Goal: Task Accomplishment & Management: Use online tool/utility

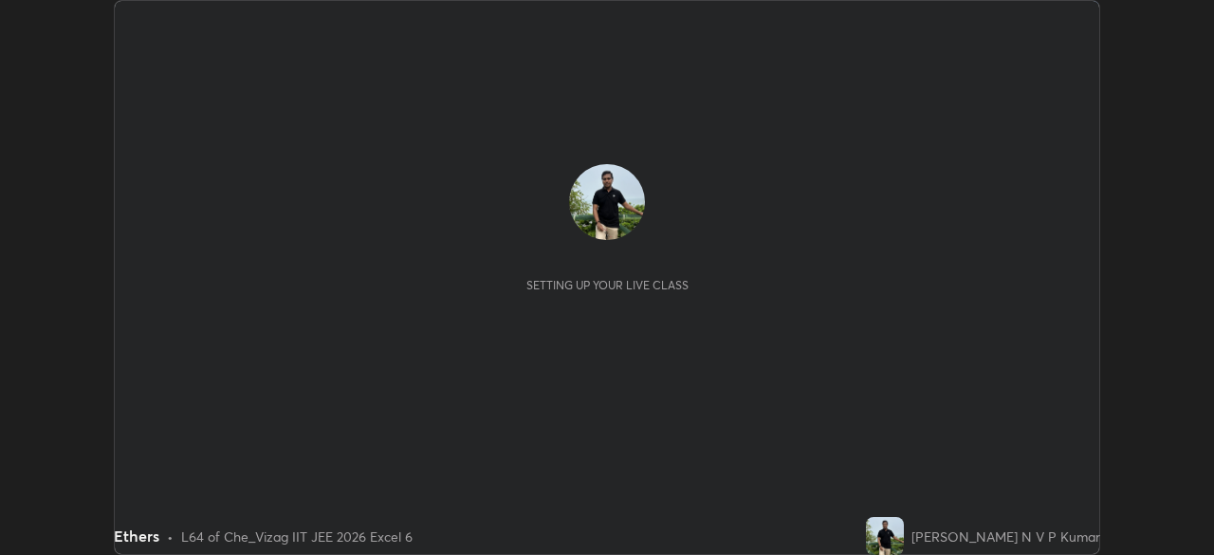
scroll to position [555, 1214]
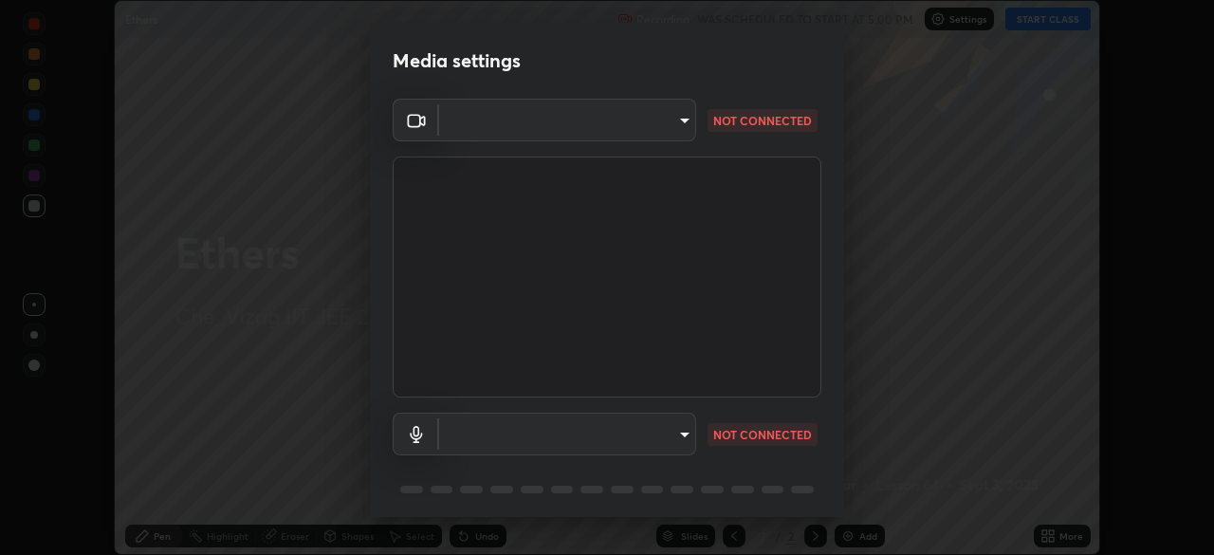
type input "359b0c2fb2d22ad11c48a9d20da28c30b8d2b6f3407690bdf719b12c3c7a5d7b"
type input "12814da3fbad5312446f54dc96c9f45bb106af13422bf073fcb2e73aabfc12f0"
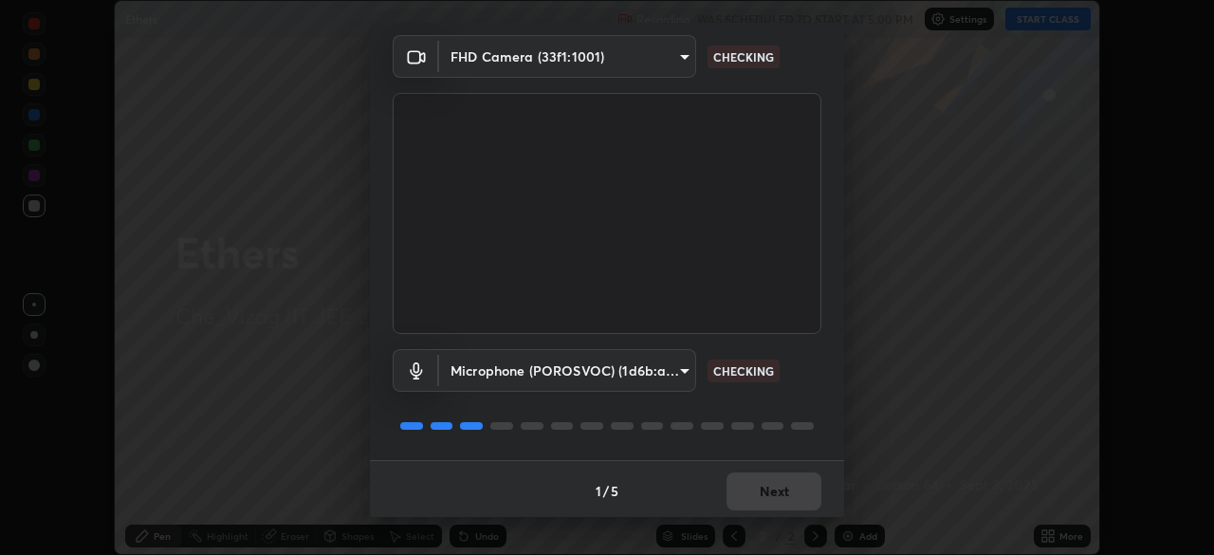
scroll to position [67, 0]
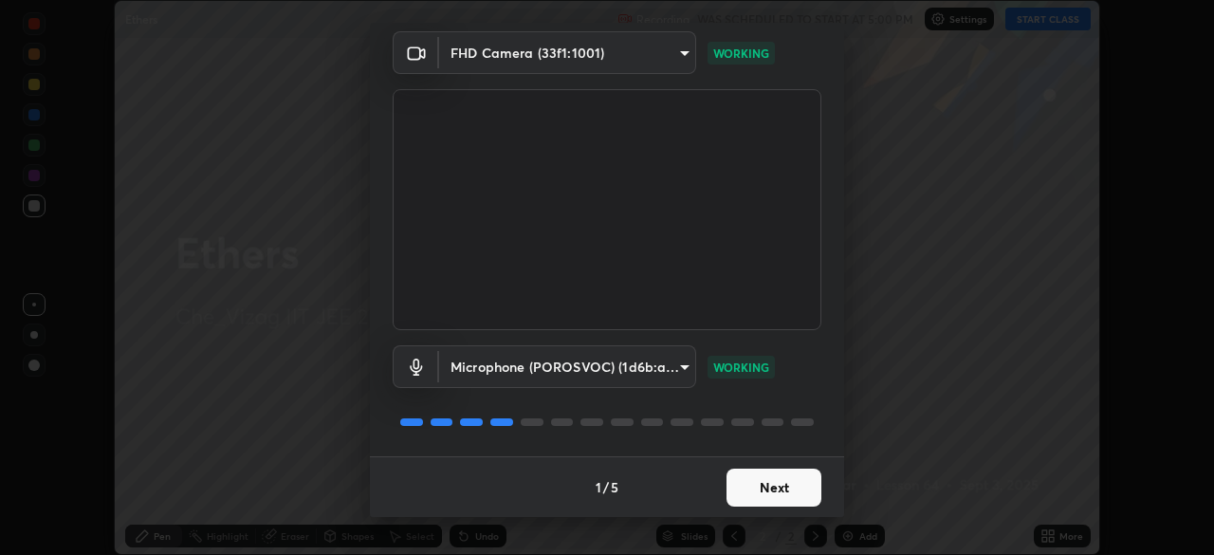
click at [760, 487] on button "Next" at bounding box center [774, 488] width 95 height 38
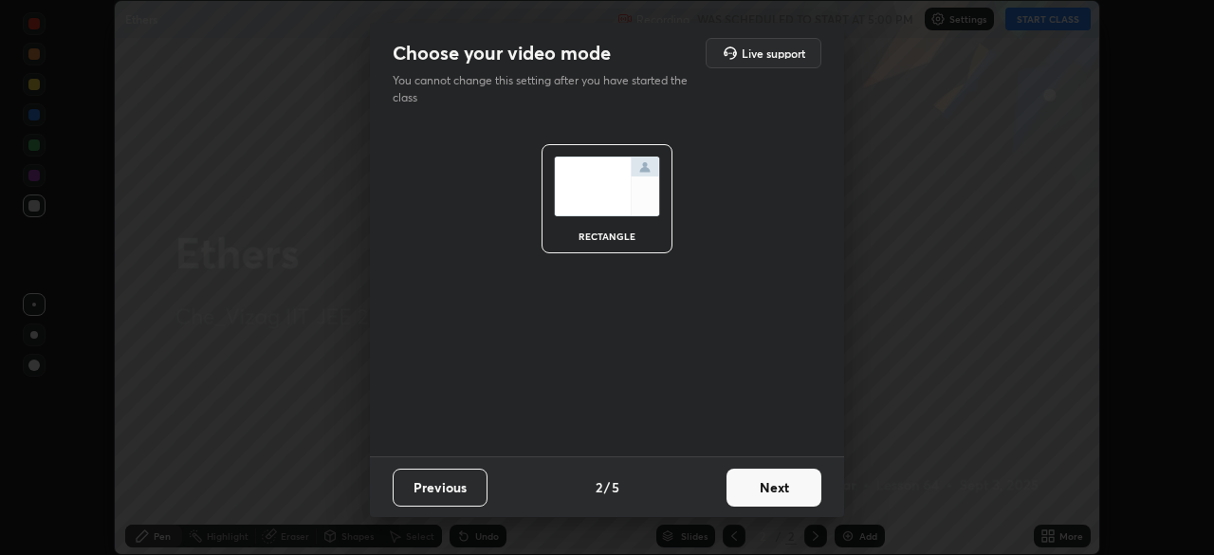
click at [769, 492] on button "Next" at bounding box center [774, 488] width 95 height 38
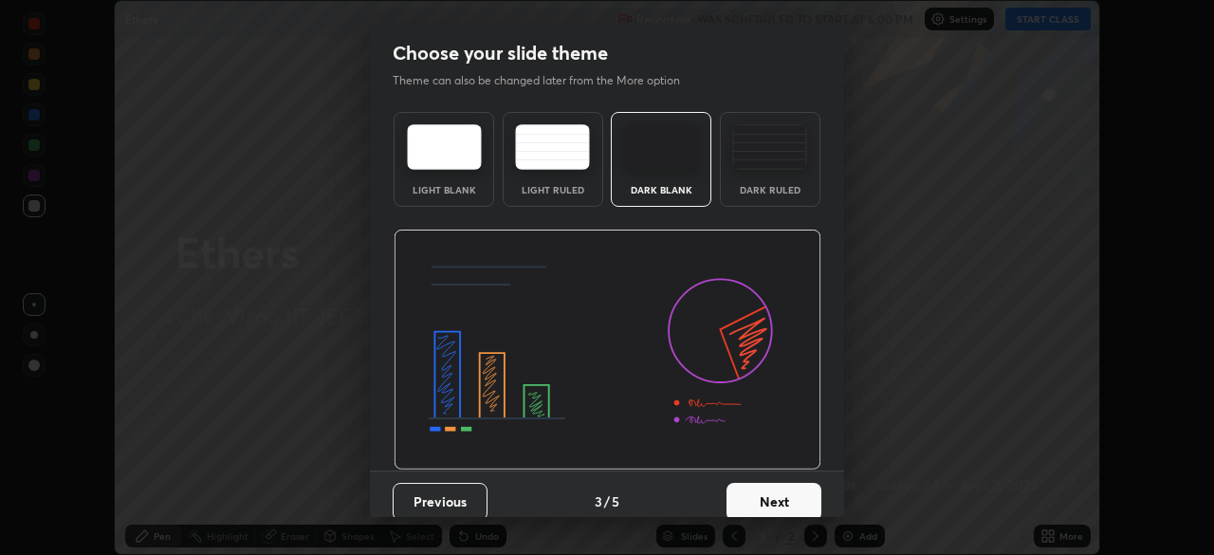
click at [778, 495] on button "Next" at bounding box center [774, 502] width 95 height 38
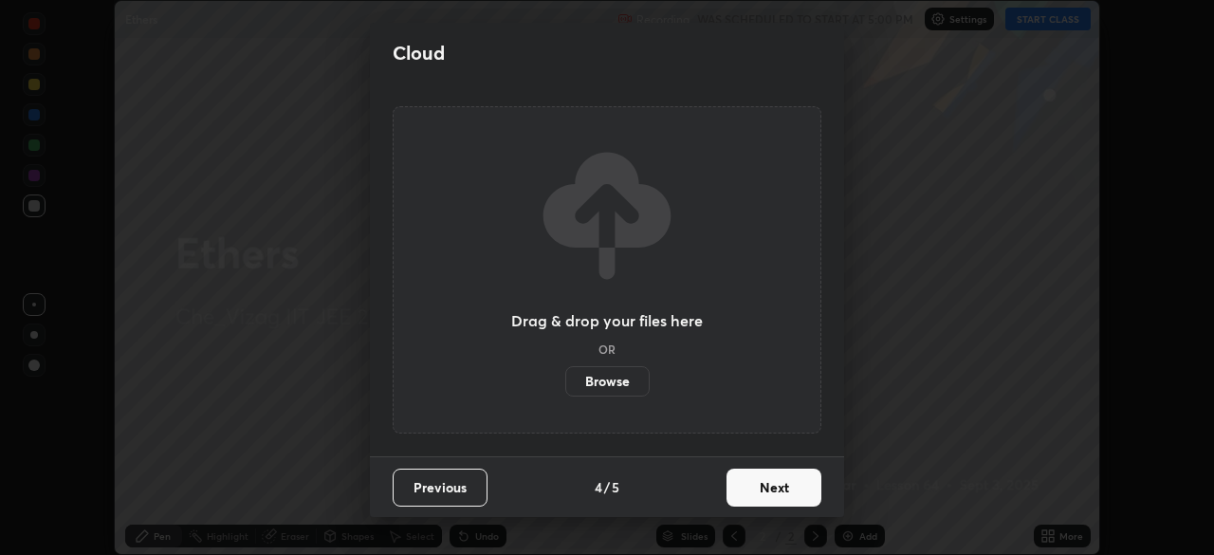
click at [773, 493] on button "Next" at bounding box center [774, 488] width 95 height 38
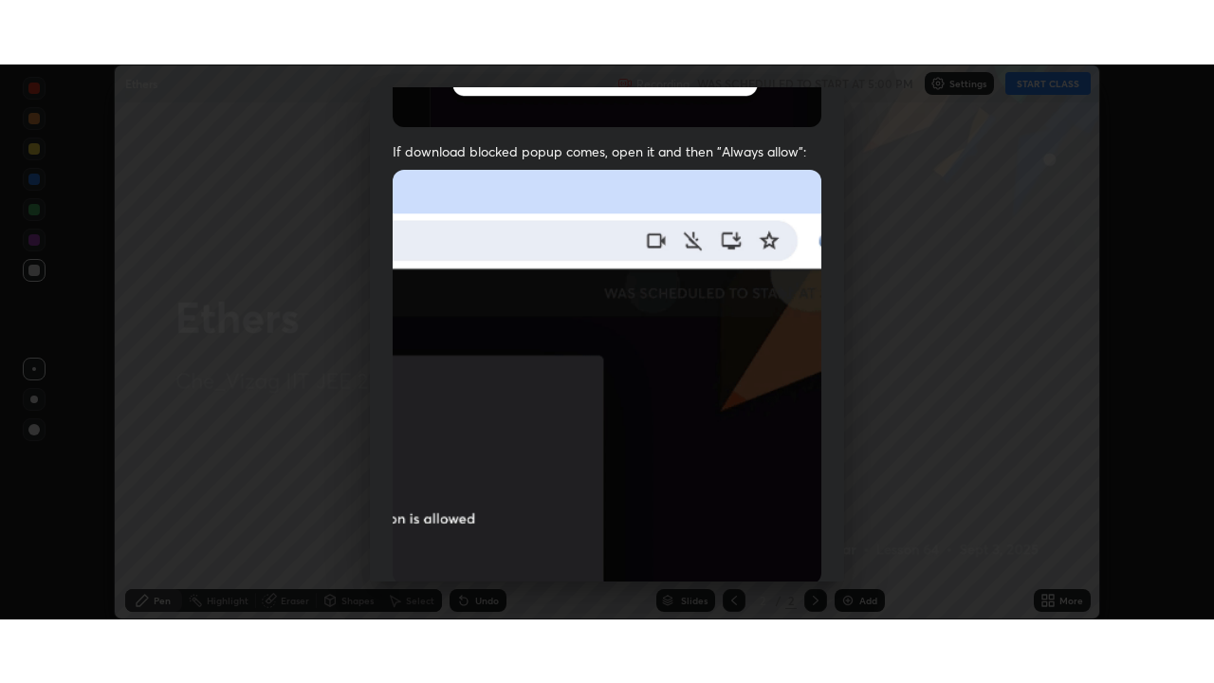
scroll to position [454, 0]
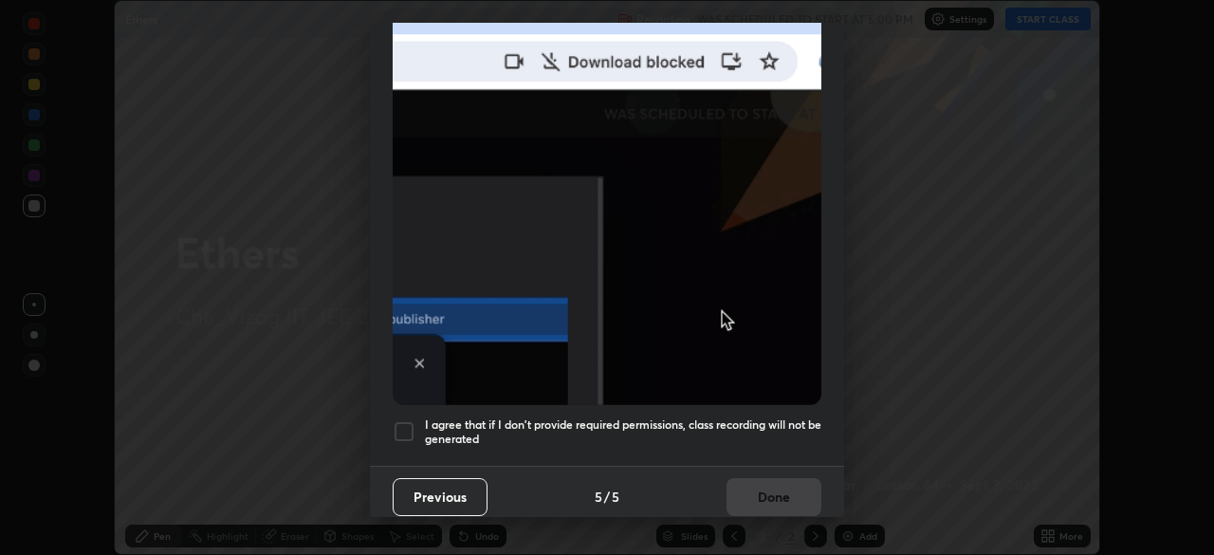
click at [480, 417] on h5 "I agree that if I don't provide required permissions, class recording will not …" at bounding box center [623, 431] width 397 height 29
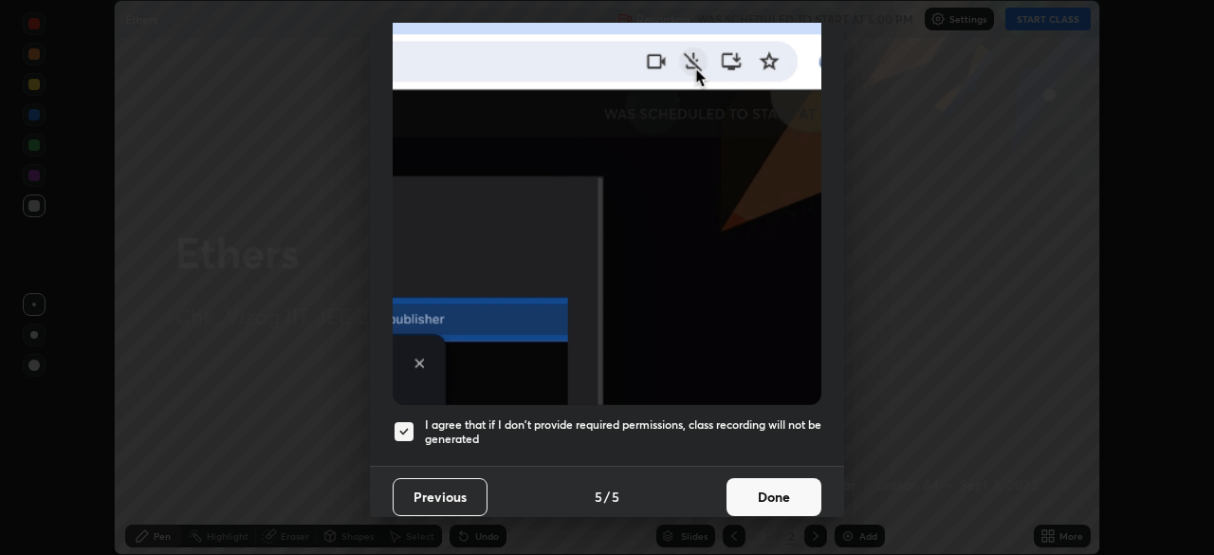
click at [737, 478] on button "Done" at bounding box center [774, 497] width 95 height 38
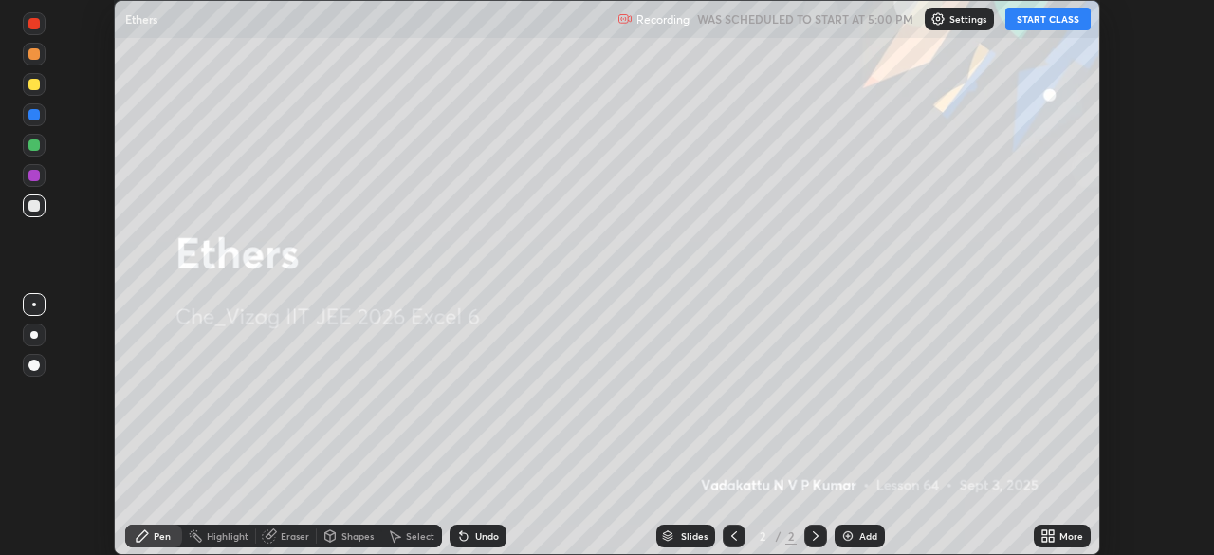
click at [1062, 535] on div "More" at bounding box center [1072, 535] width 24 height 9
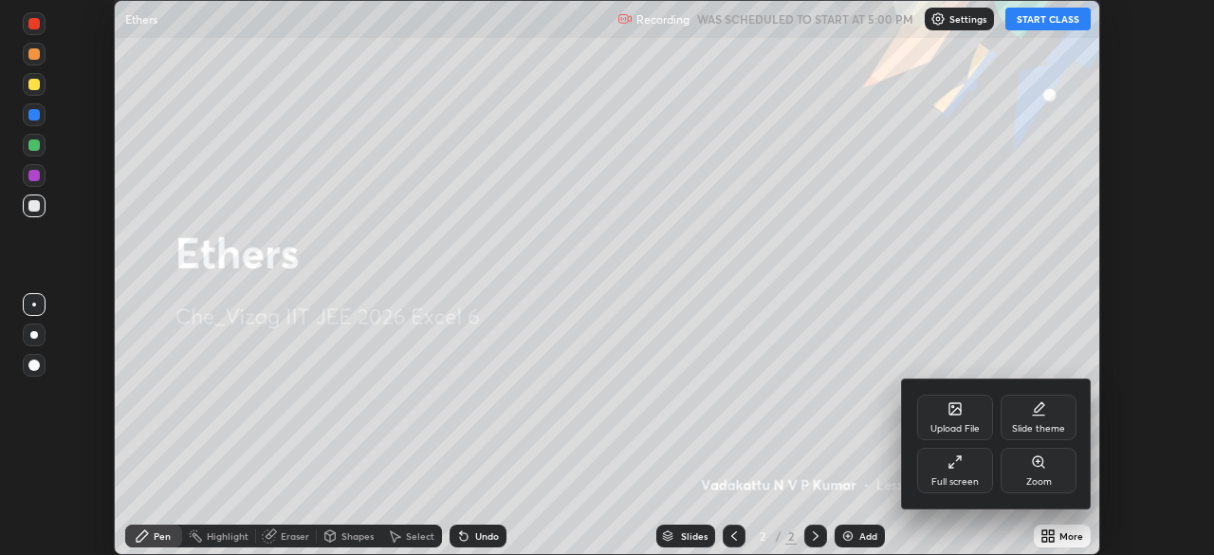
click at [968, 473] on div "Full screen" at bounding box center [955, 471] width 76 height 46
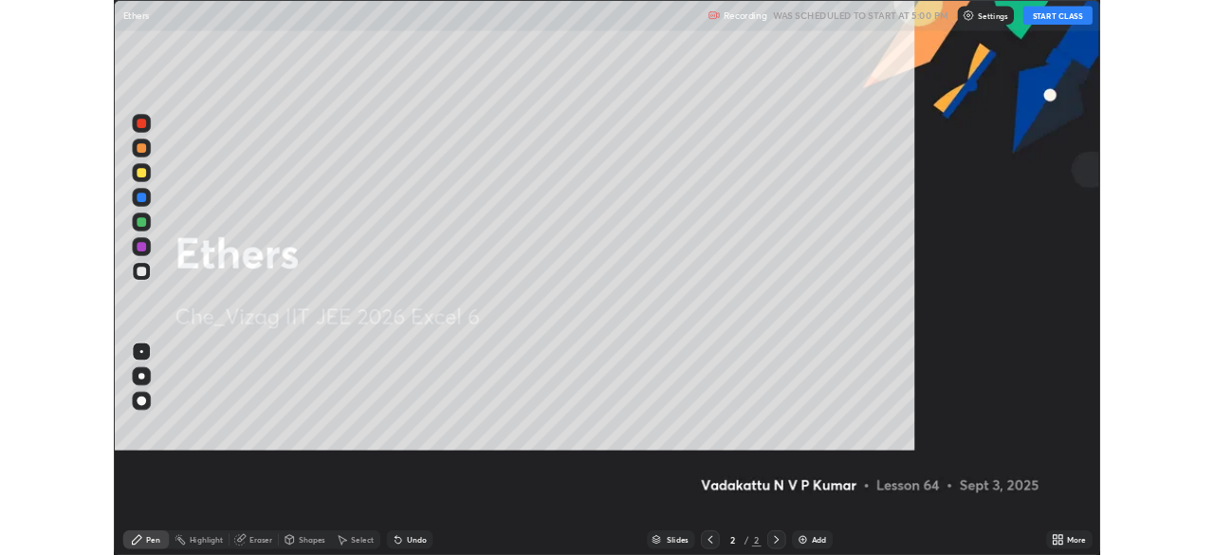
scroll to position [683, 1214]
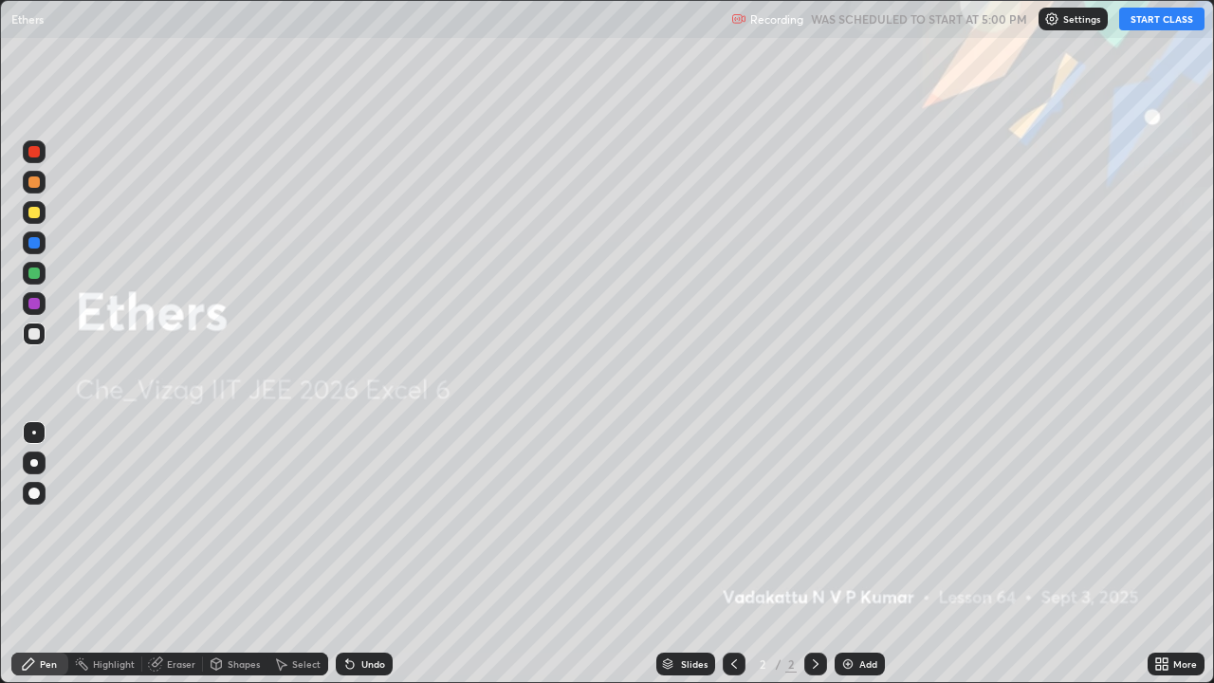
click at [1176, 23] on button "START CLASS" at bounding box center [1161, 19] width 85 height 23
click at [848, 554] on img at bounding box center [848, 664] width 15 height 15
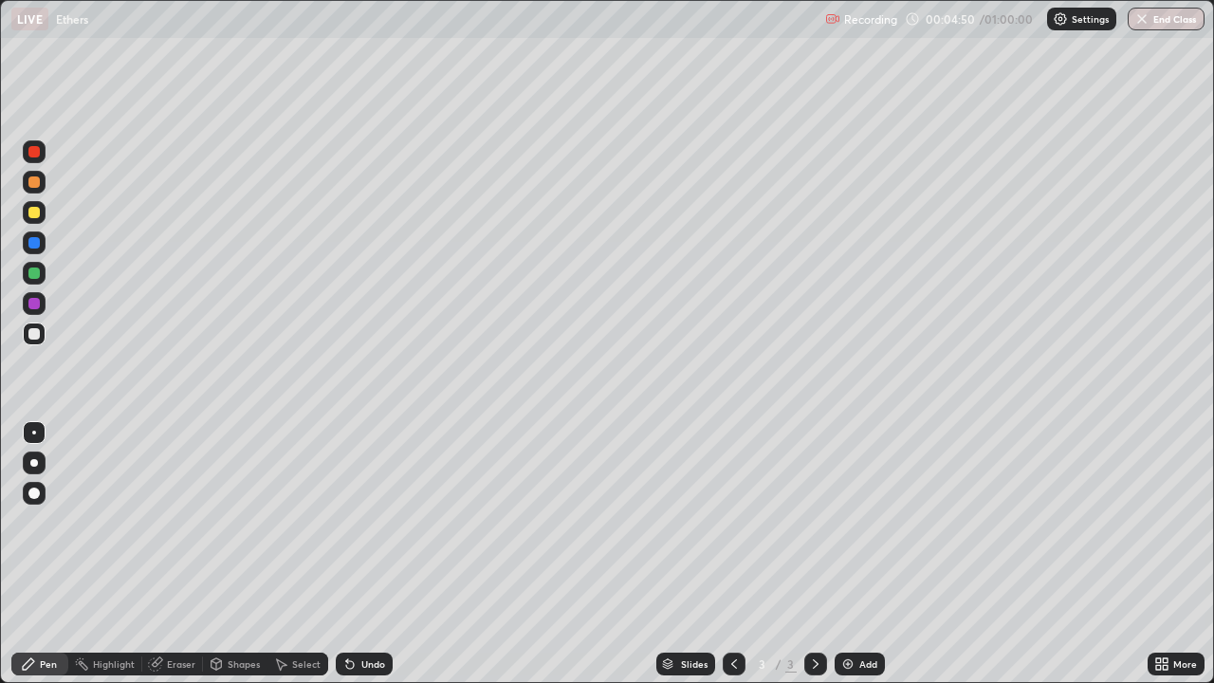
click at [180, 554] on div "Eraser" at bounding box center [181, 663] width 28 height 9
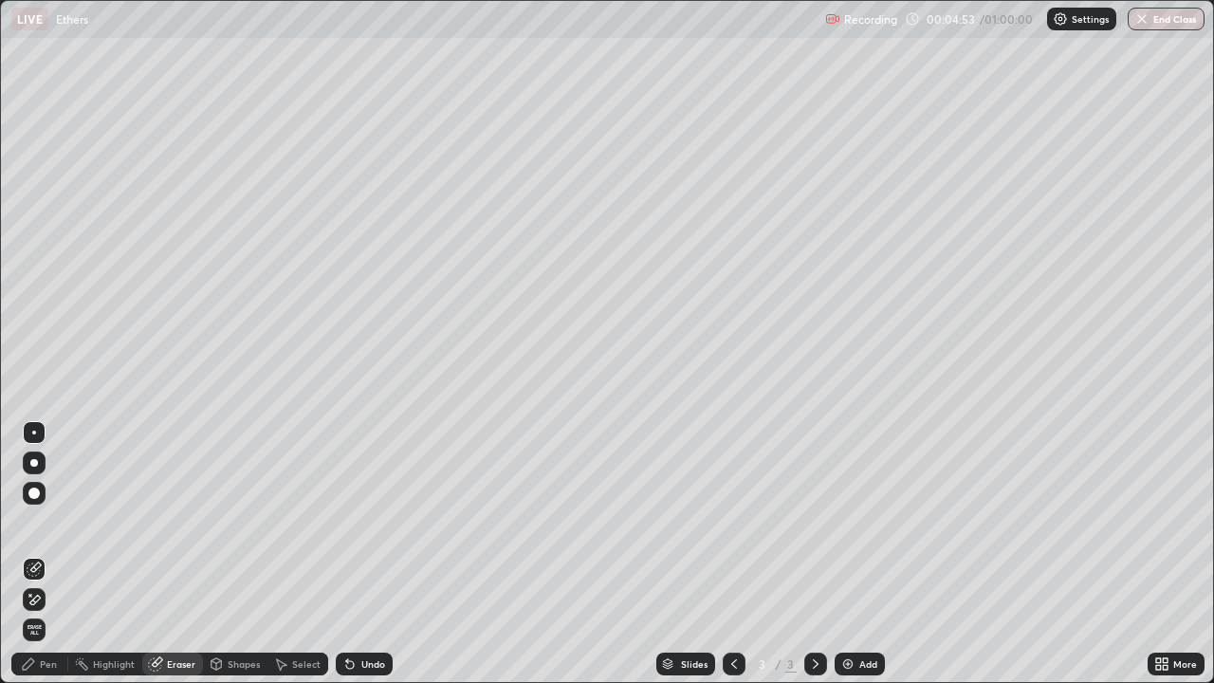
click at [35, 493] on div at bounding box center [33, 493] width 11 height 11
click at [61, 554] on div "Pen" at bounding box center [39, 664] width 57 height 23
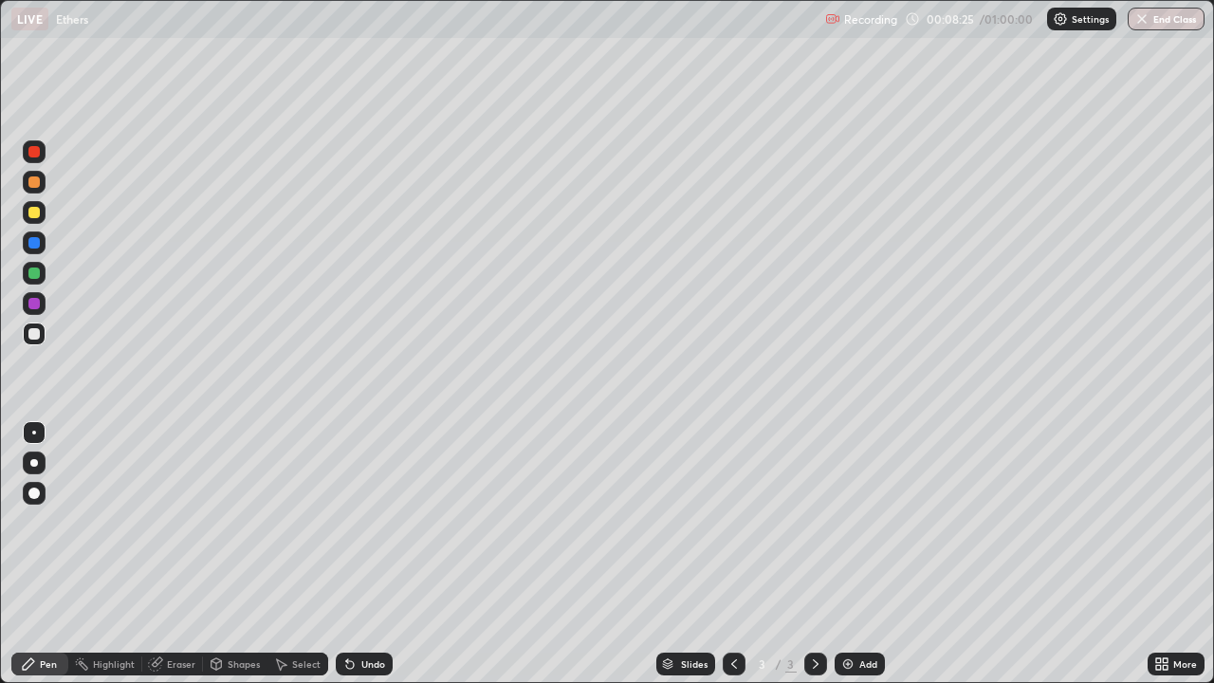
click at [307, 554] on div "Select" at bounding box center [306, 663] width 28 height 9
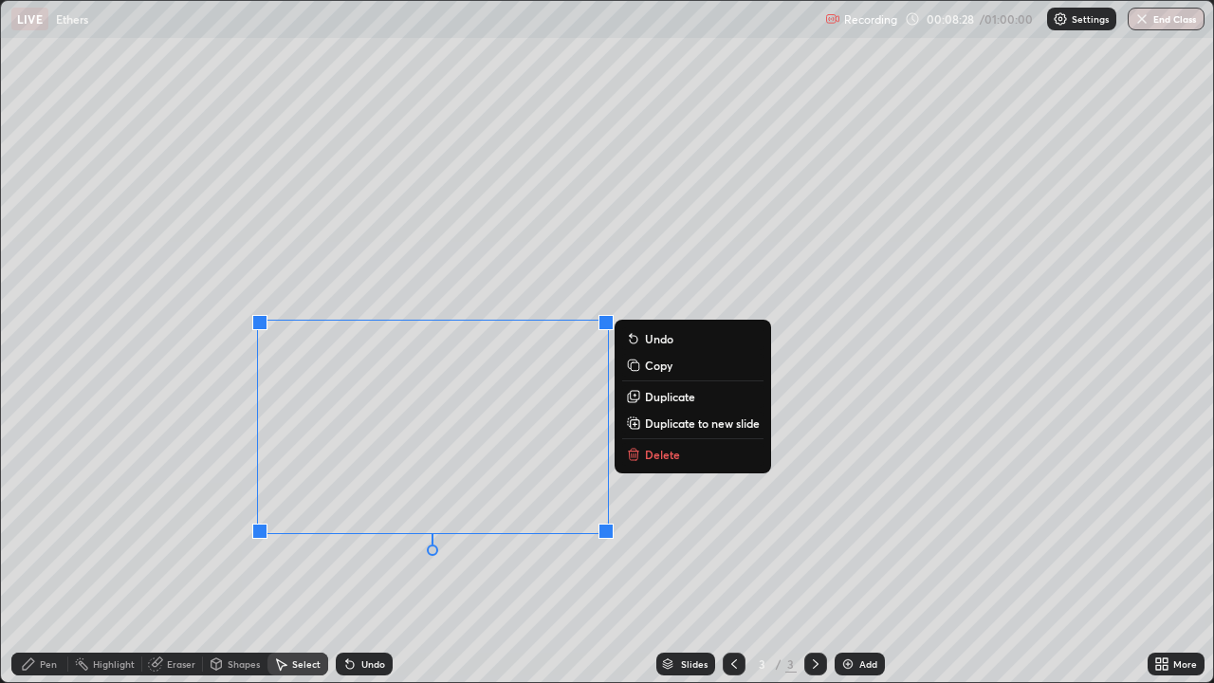
click at [636, 457] on icon at bounding box center [636, 455] width 0 height 4
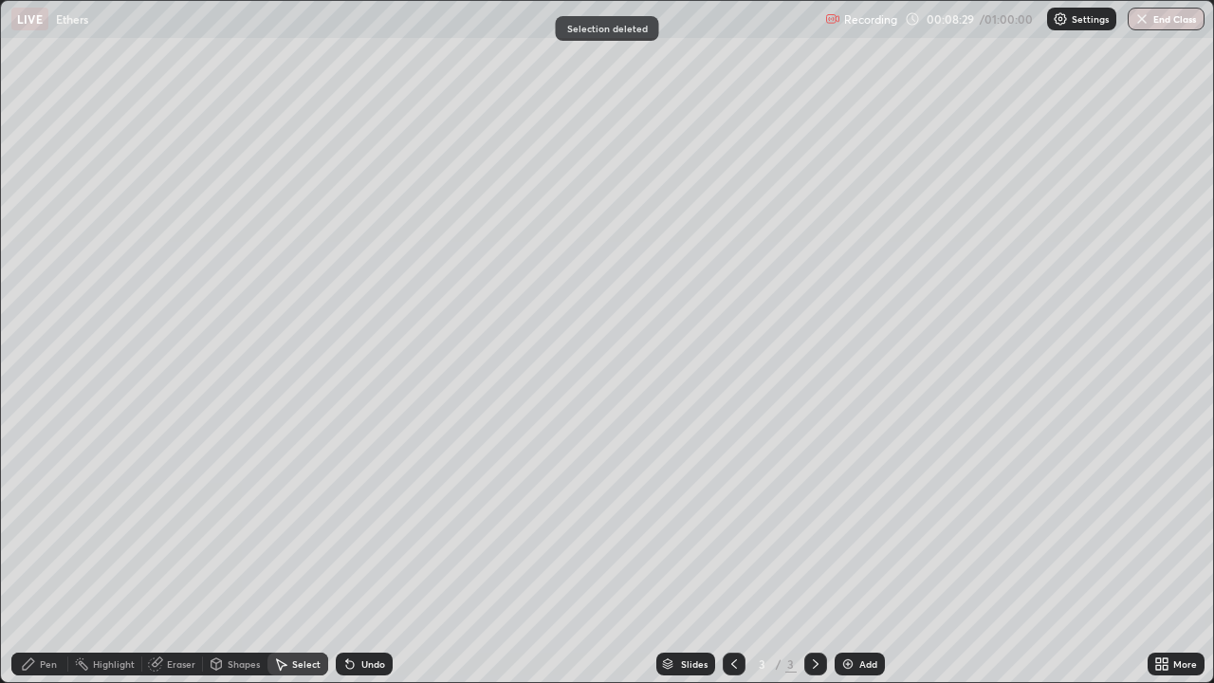
click at [193, 554] on div "Eraser" at bounding box center [181, 663] width 28 height 9
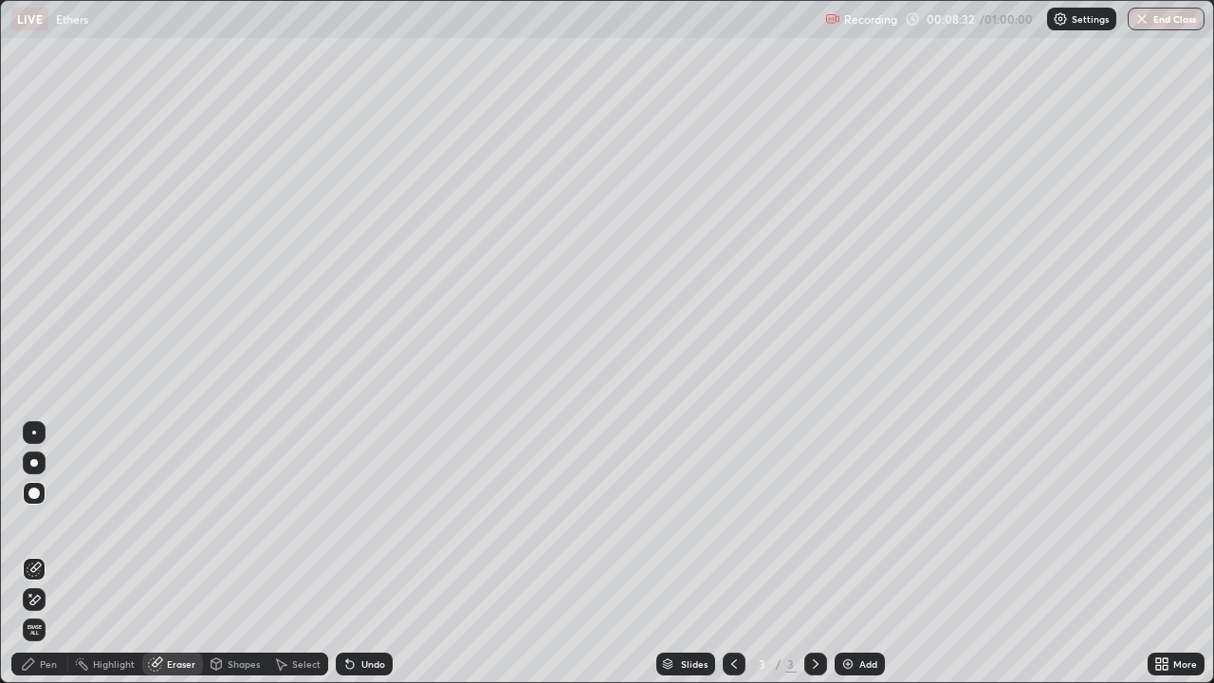
click at [49, 554] on div "Pen" at bounding box center [48, 663] width 17 height 9
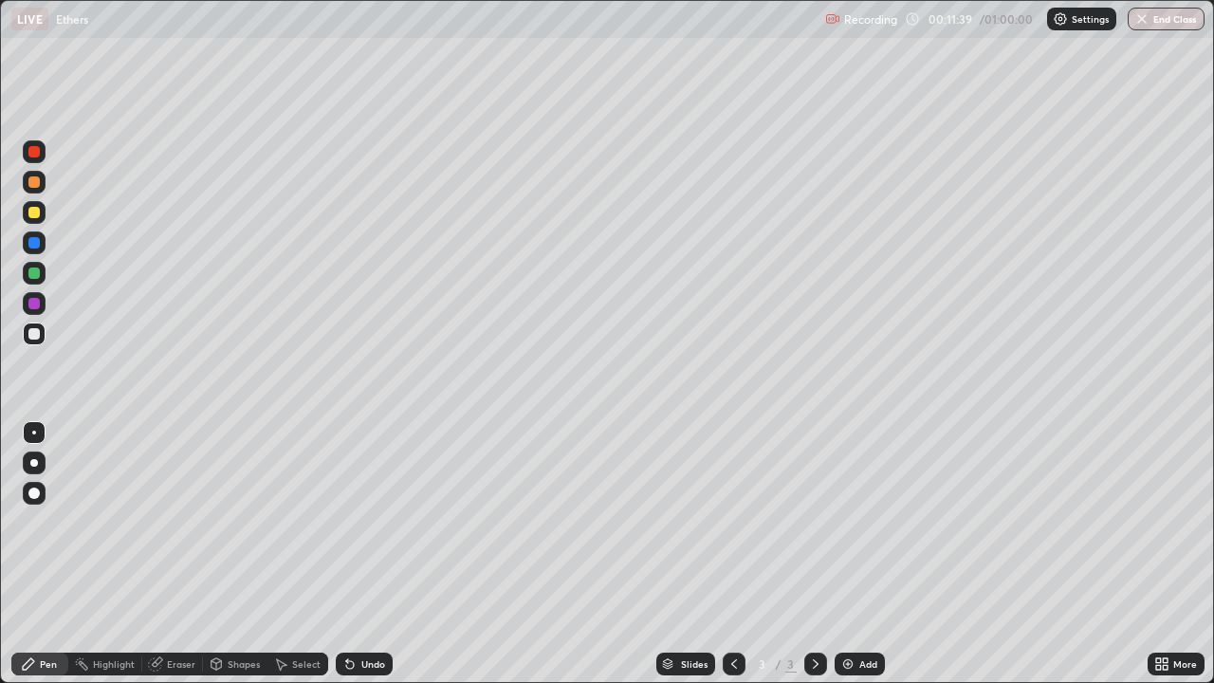
click at [34, 223] on div at bounding box center [34, 212] width 23 height 23
click at [37, 336] on div at bounding box center [33, 333] width 11 height 11
click at [852, 554] on img at bounding box center [848, 664] width 15 height 15
click at [186, 554] on div "Eraser" at bounding box center [181, 663] width 28 height 9
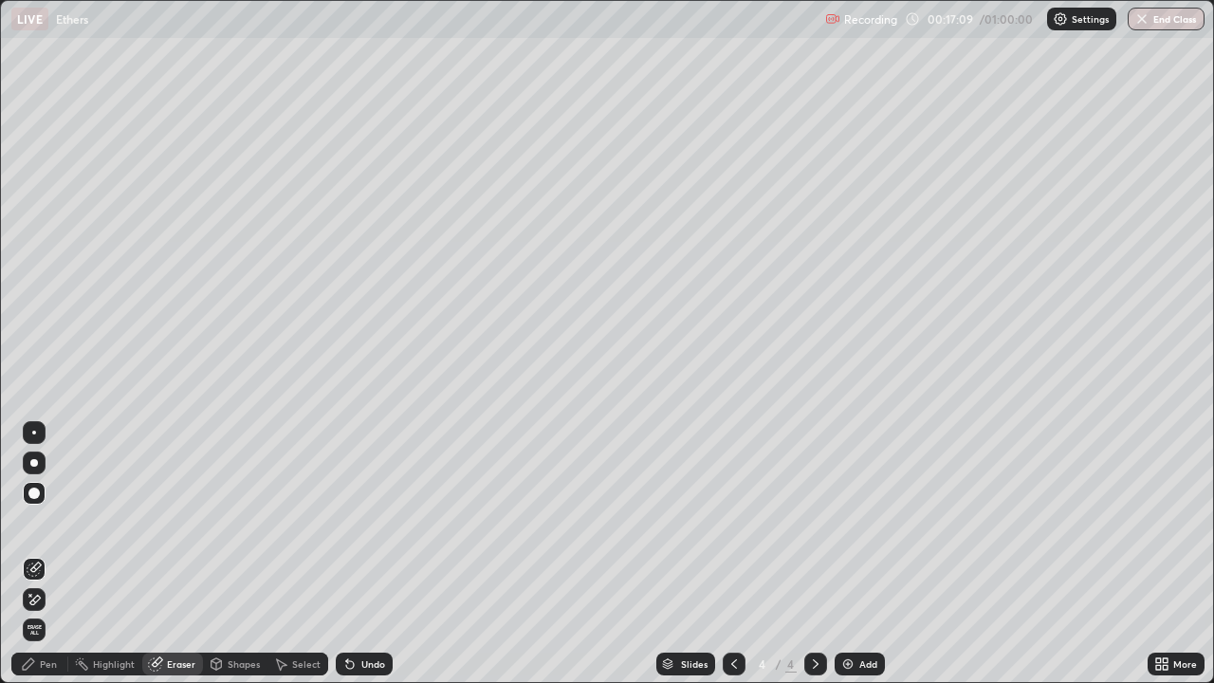
click at [57, 554] on div "Pen" at bounding box center [39, 664] width 57 height 23
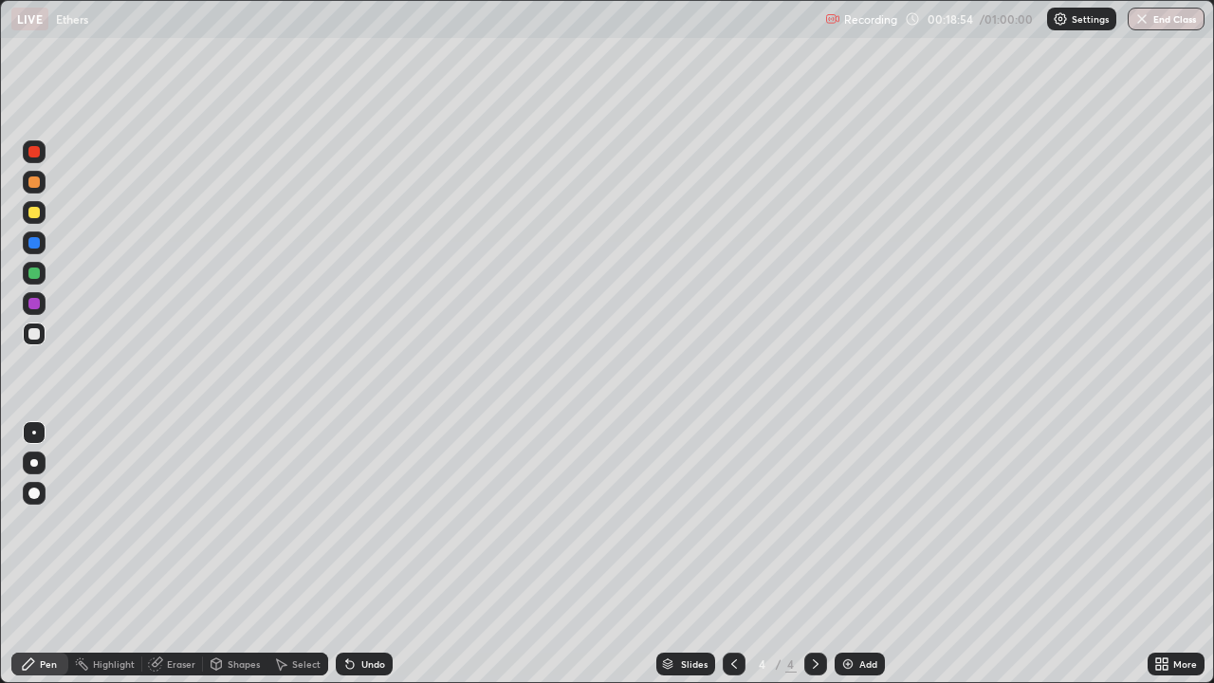
click at [308, 554] on div "Select" at bounding box center [306, 663] width 28 height 9
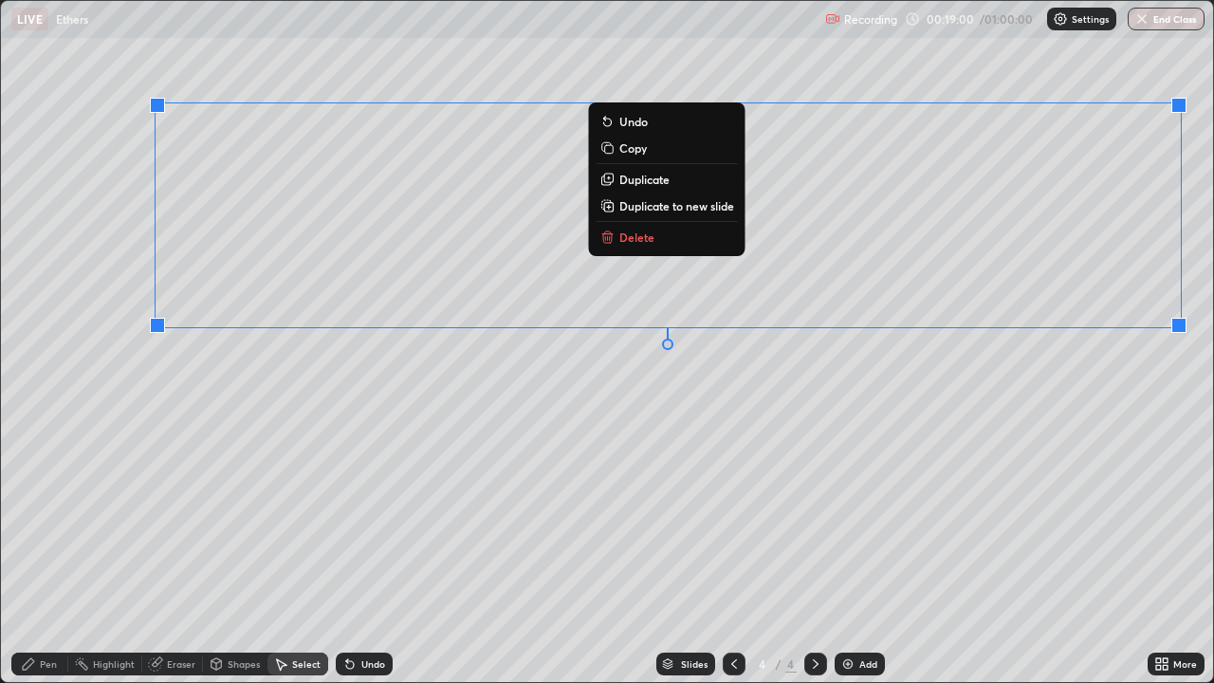
click at [642, 241] on p "Delete" at bounding box center [637, 237] width 35 height 15
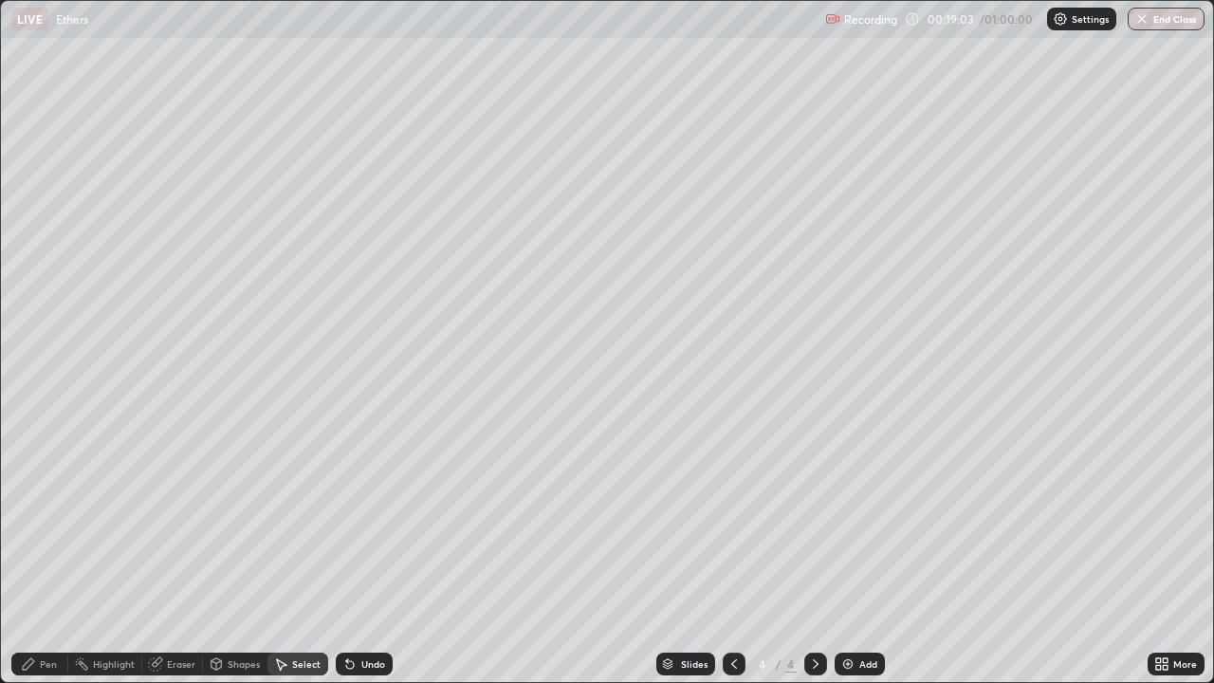
click at [50, 554] on div "Pen" at bounding box center [48, 663] width 17 height 9
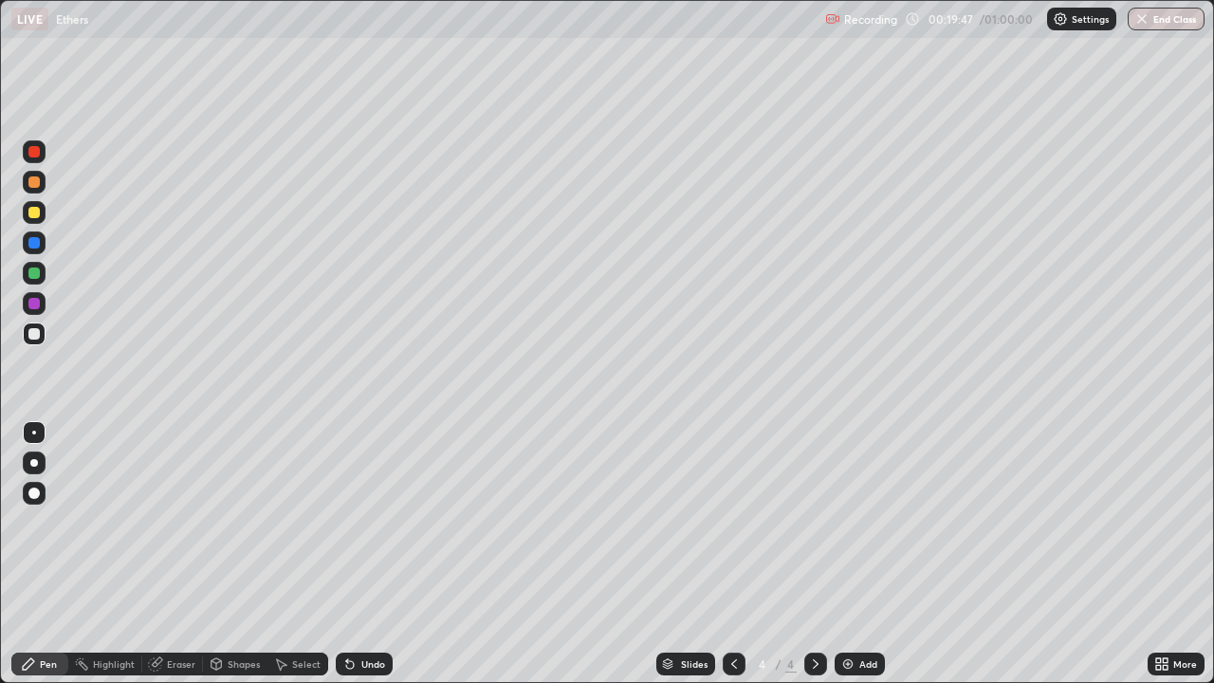
click at [193, 554] on div "Eraser" at bounding box center [181, 663] width 28 height 9
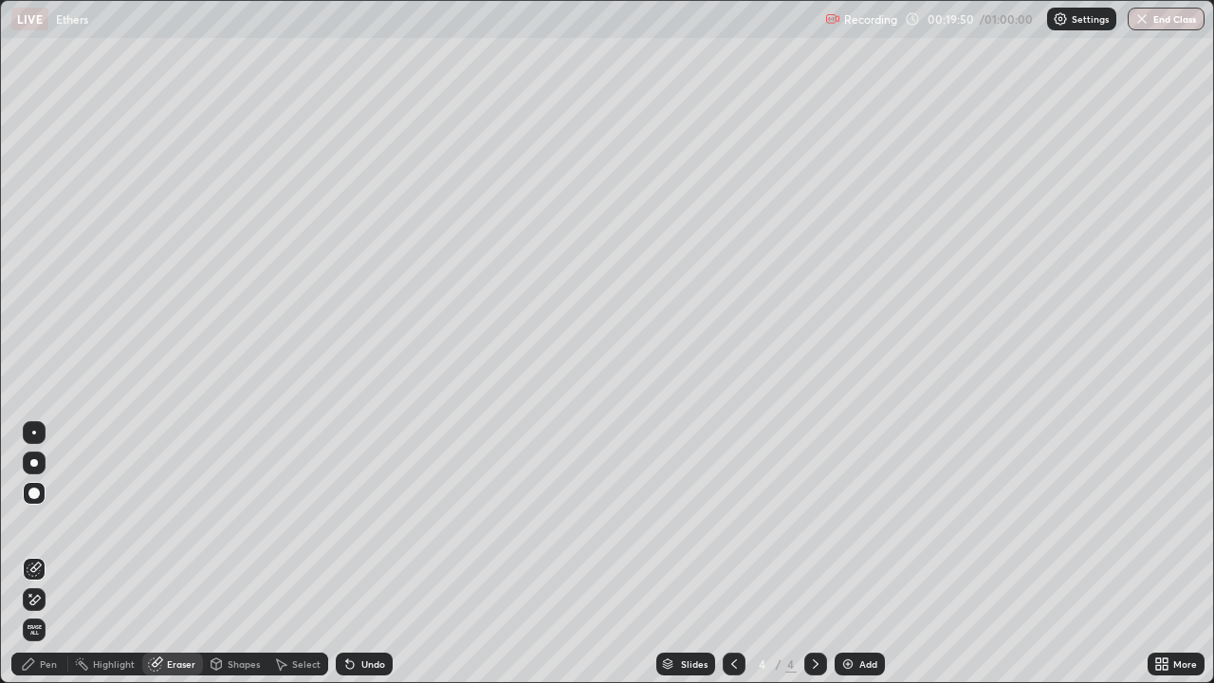
click at [55, 554] on div "Pen" at bounding box center [48, 663] width 17 height 9
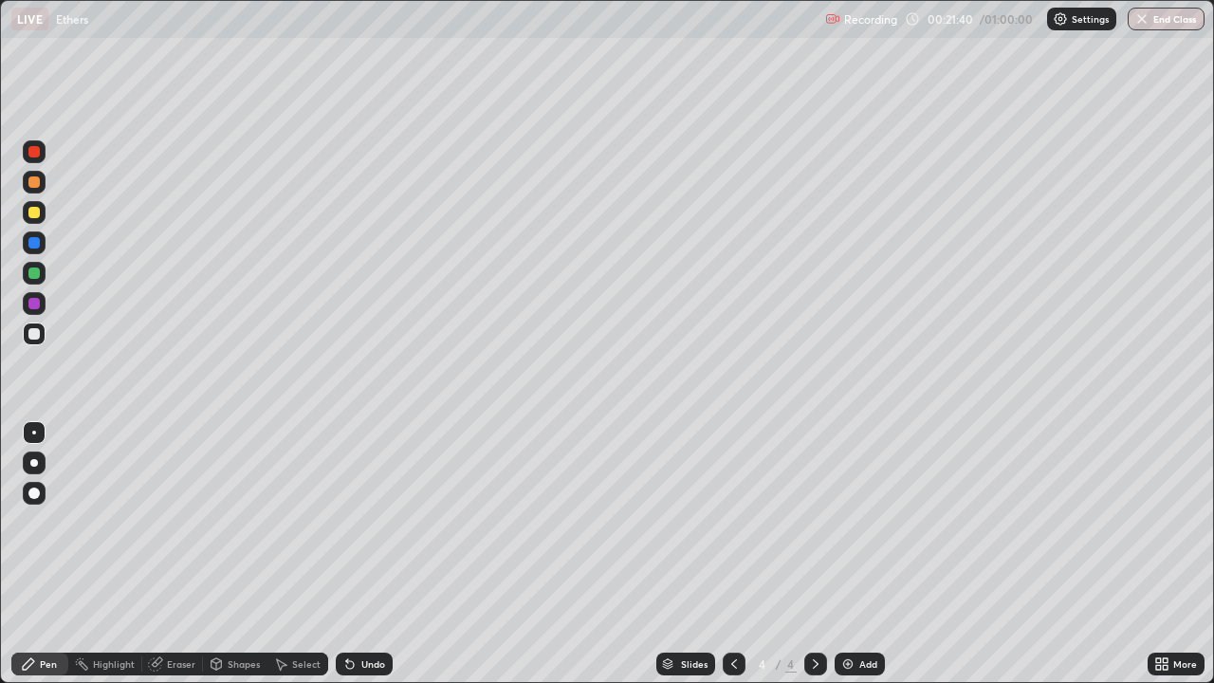
click at [312, 554] on div "Select" at bounding box center [306, 663] width 28 height 9
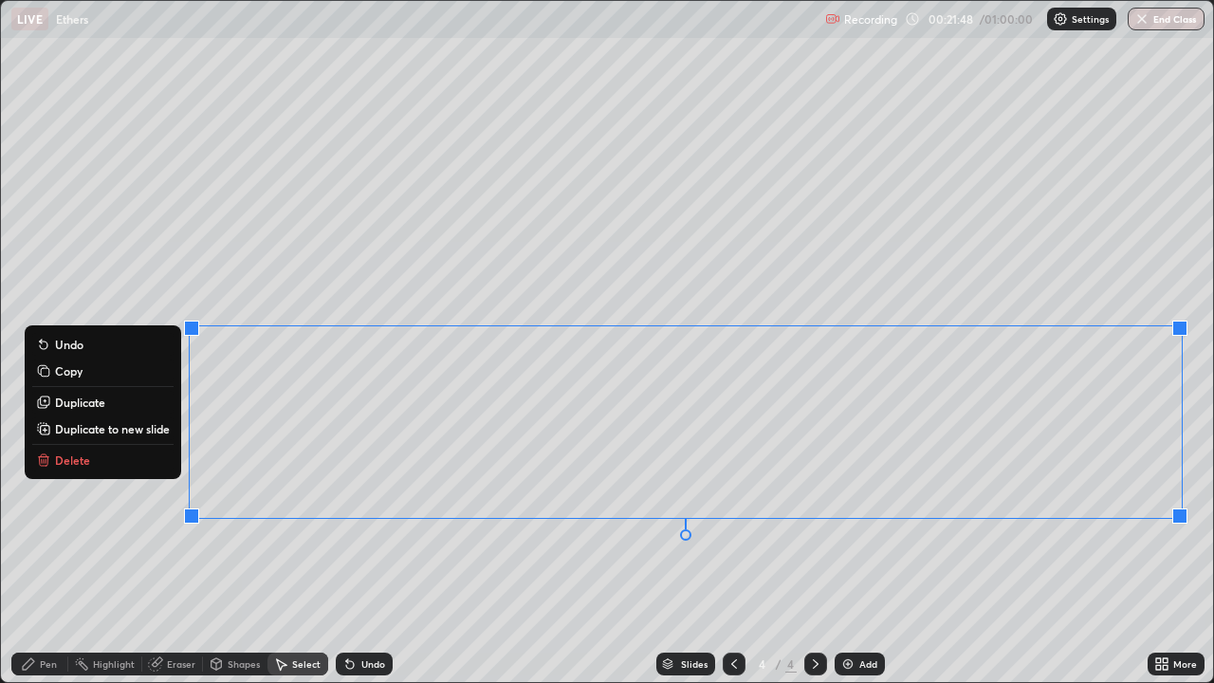
click at [83, 464] on p "Delete" at bounding box center [72, 460] width 35 height 15
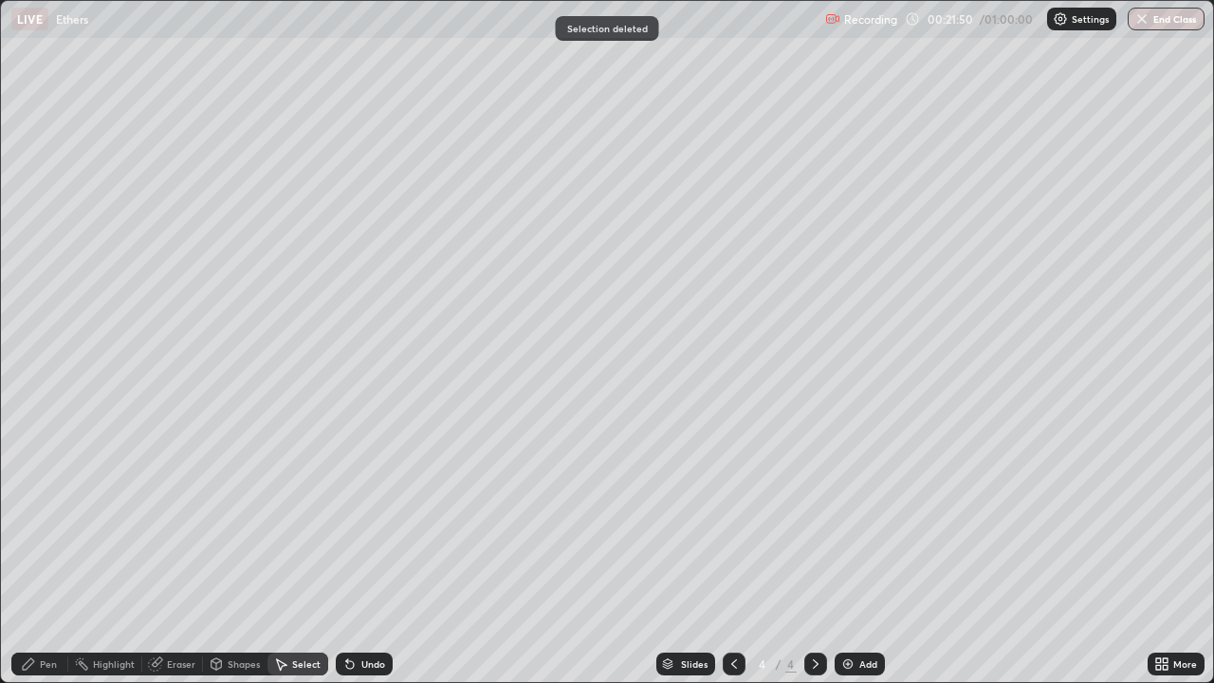
click at [57, 554] on div "Pen" at bounding box center [39, 664] width 57 height 23
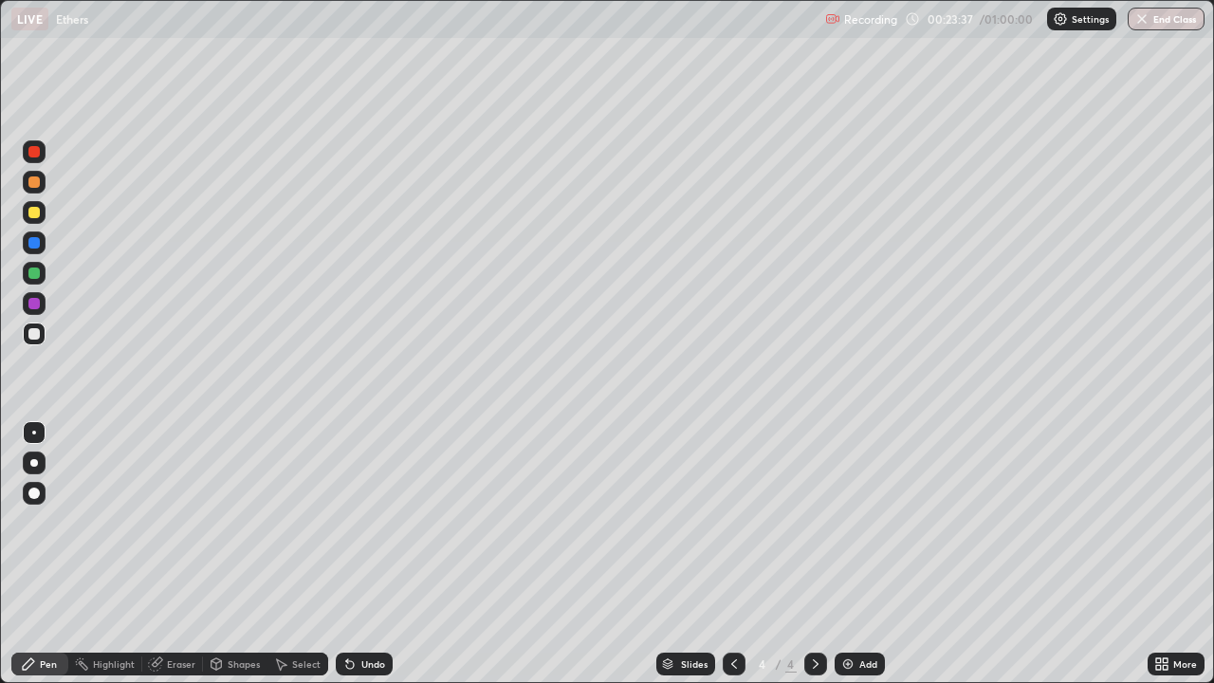
click at [187, 554] on div "Eraser" at bounding box center [181, 663] width 28 height 9
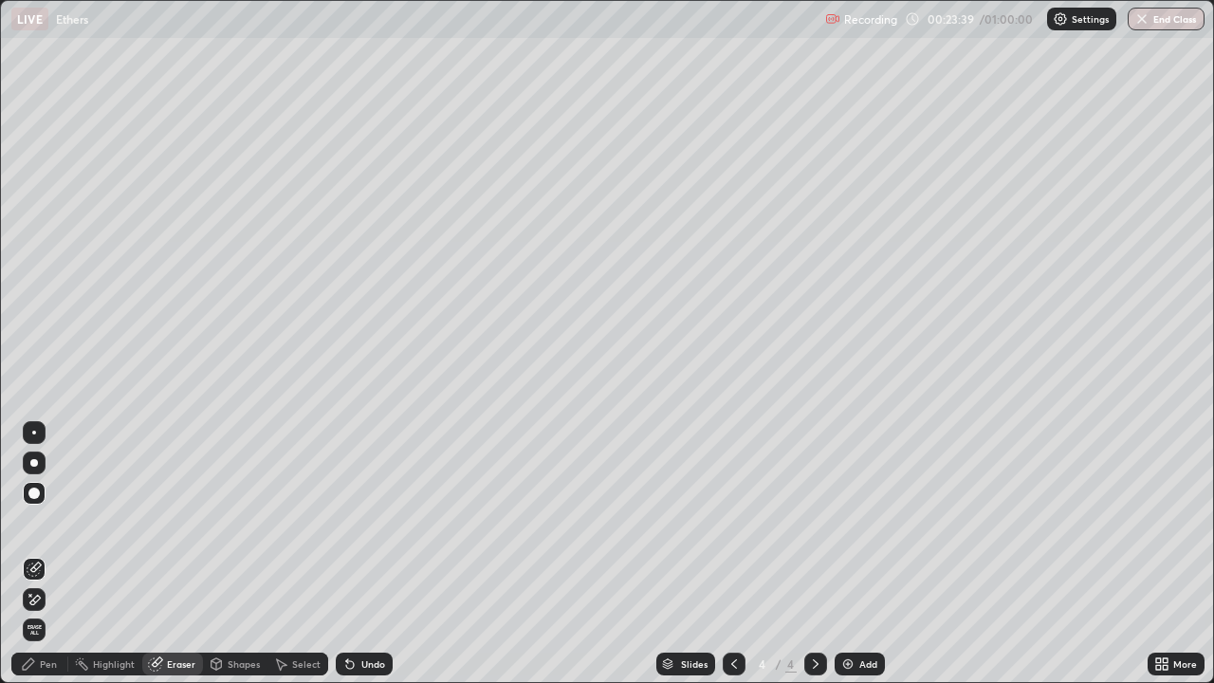
click at [50, 554] on div "Pen" at bounding box center [48, 663] width 17 height 9
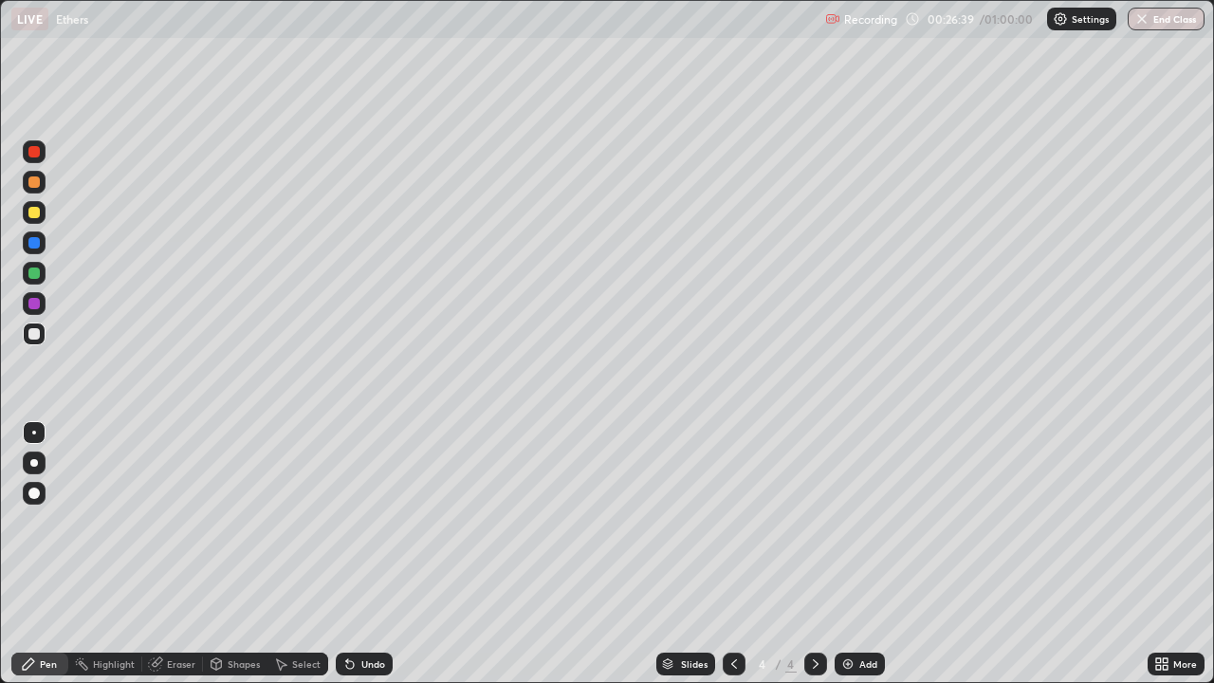
click at [315, 554] on div "Select" at bounding box center [306, 663] width 28 height 9
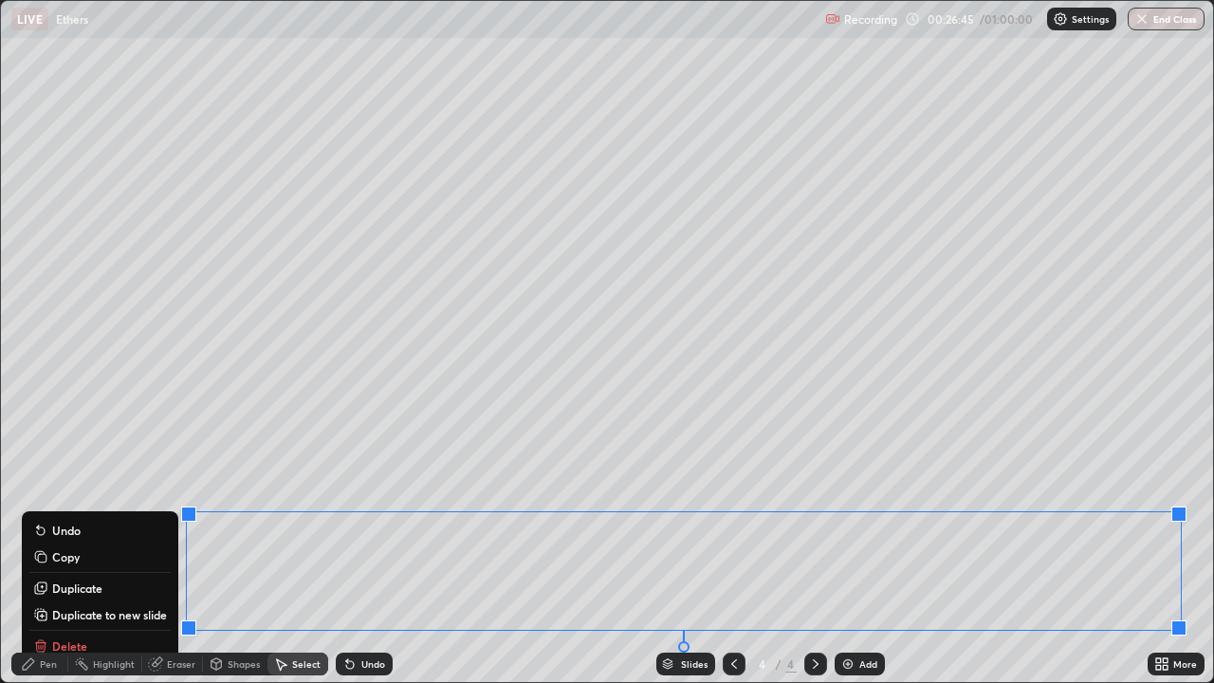
click at [83, 554] on button "Delete" at bounding box center [99, 646] width 141 height 23
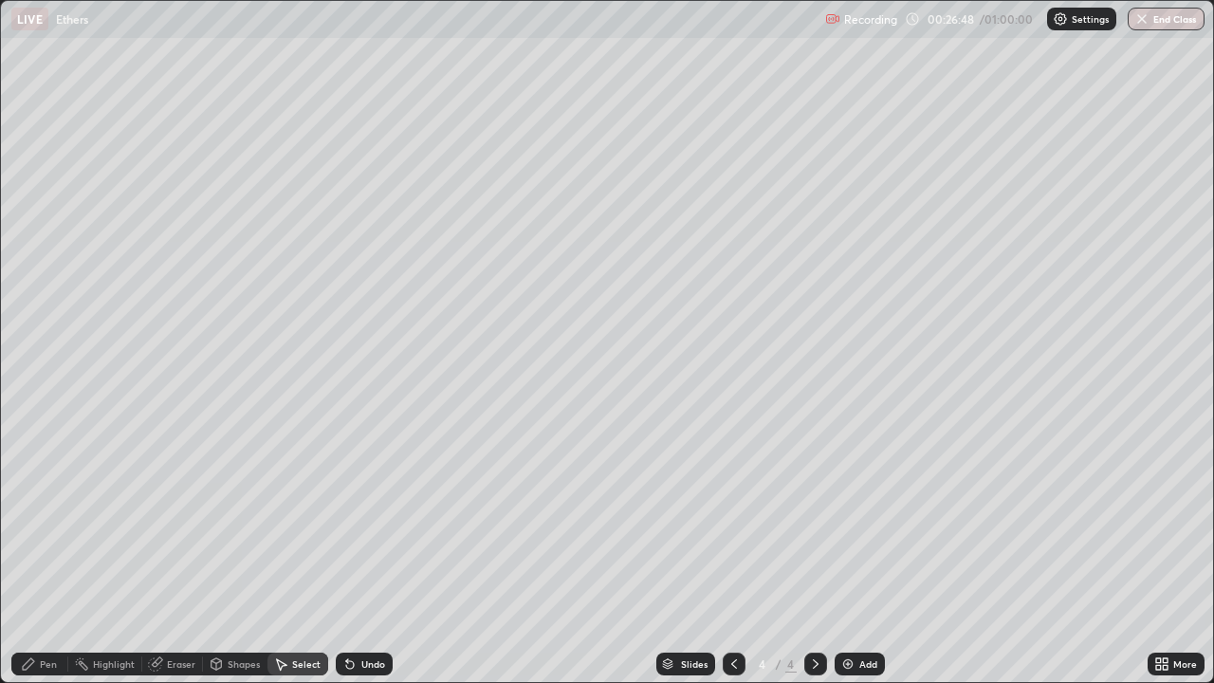
click at [50, 554] on div "Pen" at bounding box center [48, 663] width 17 height 9
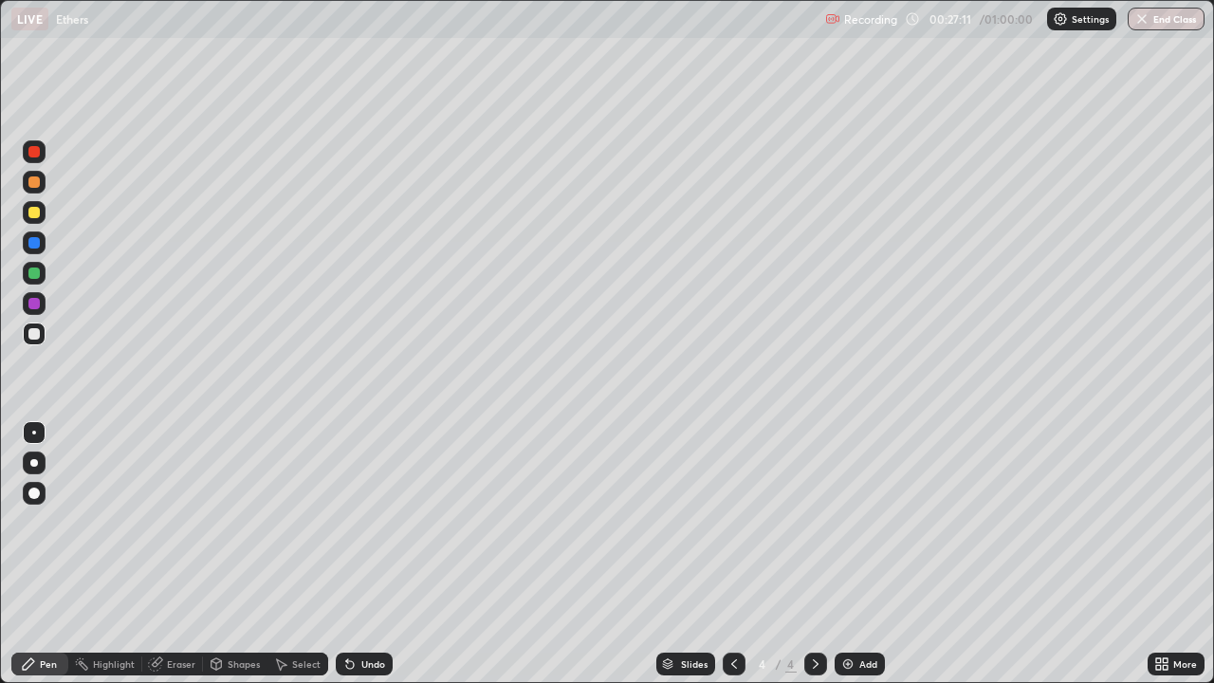
click at [194, 554] on div "Eraser" at bounding box center [172, 664] width 61 height 23
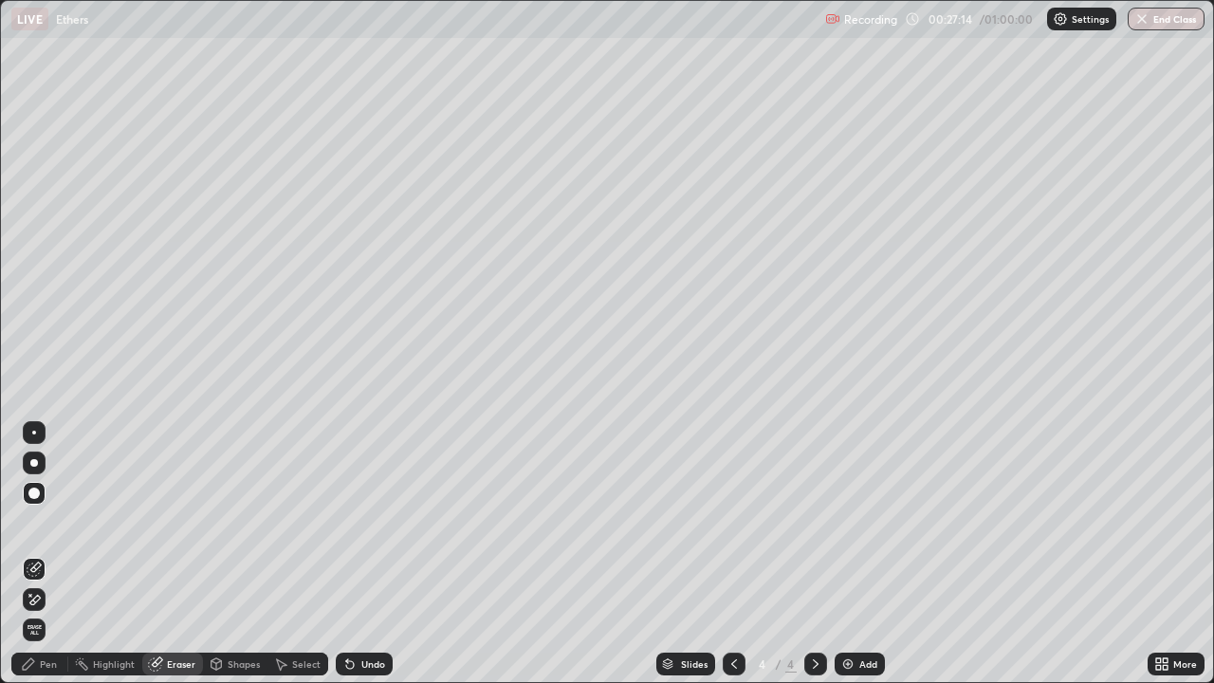
click at [57, 554] on div "Pen" at bounding box center [39, 664] width 57 height 23
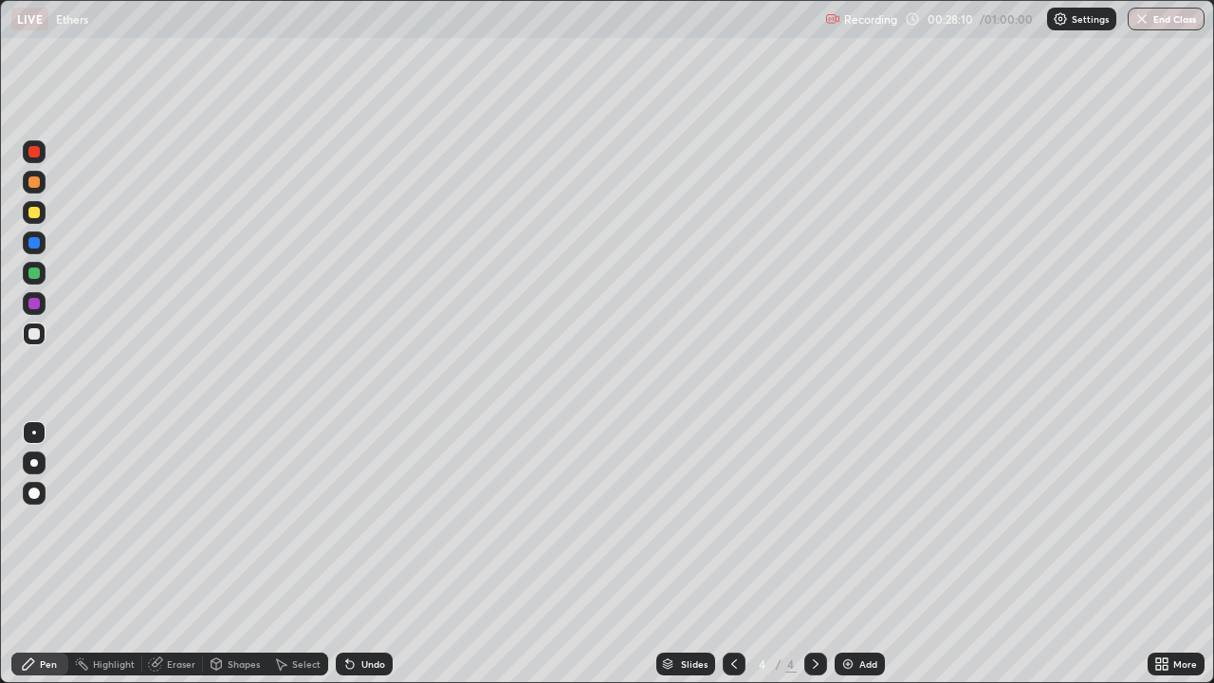
click at [181, 554] on div "Eraser" at bounding box center [181, 663] width 28 height 9
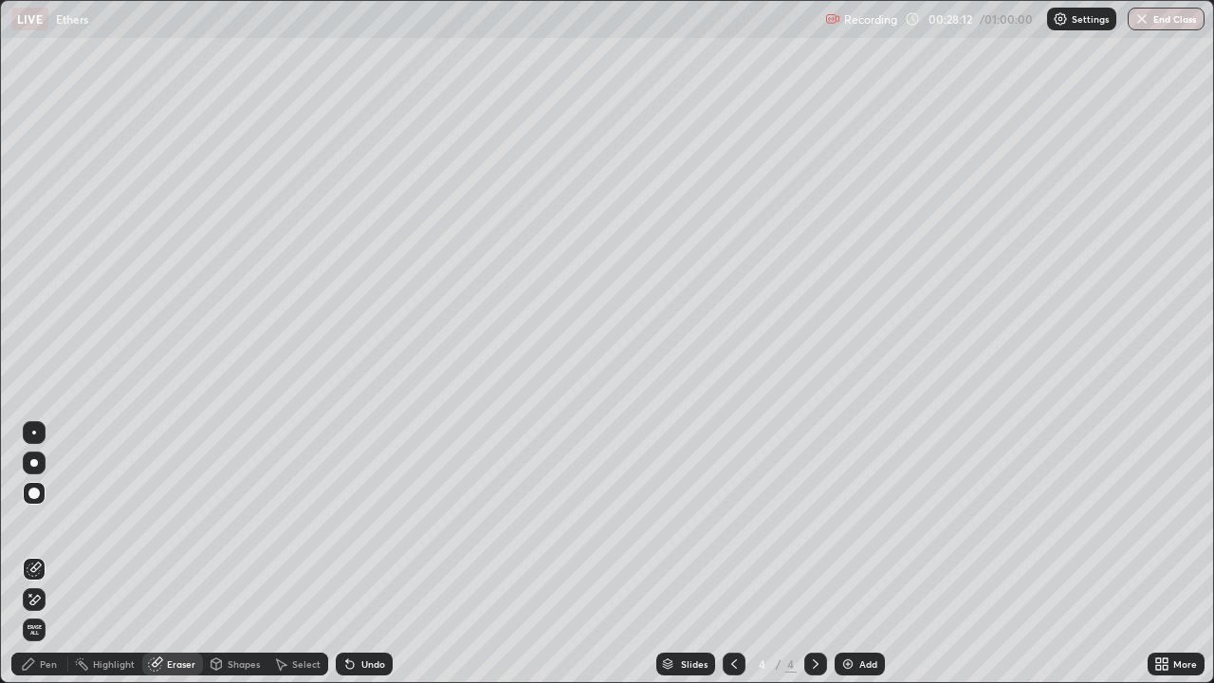
click at [58, 554] on div "Pen" at bounding box center [39, 664] width 57 height 23
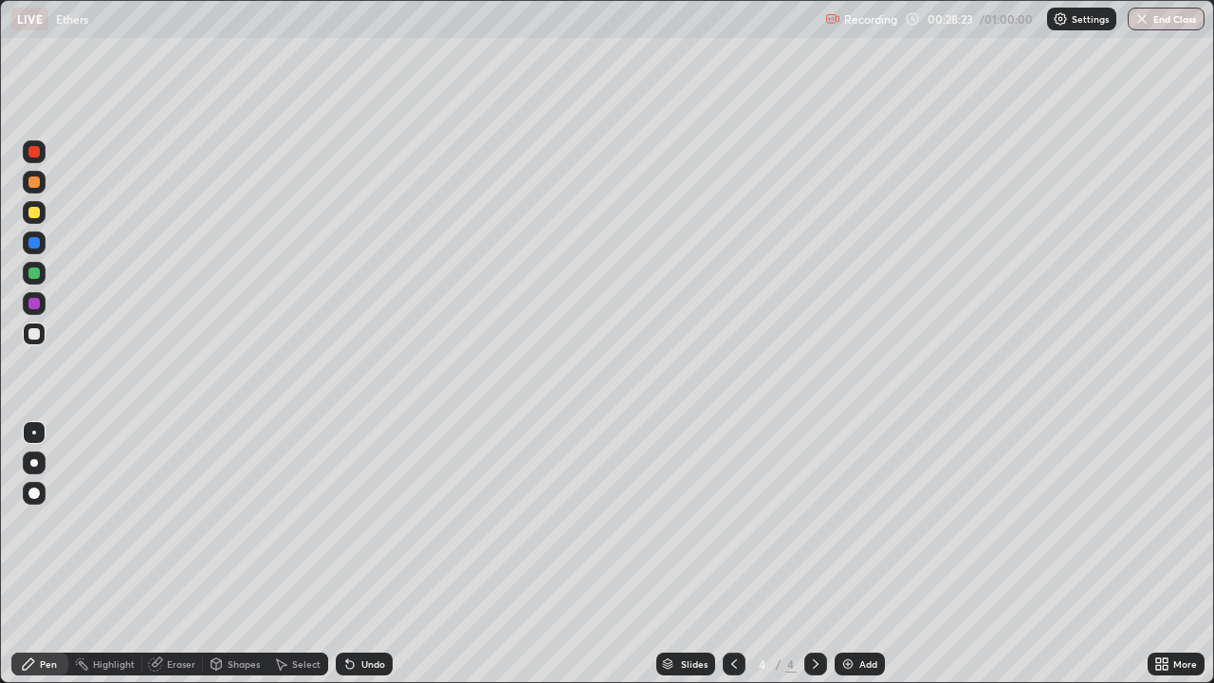
click at [76, 554] on circle at bounding box center [76, 662] width 2 height 2
click at [86, 554] on rect at bounding box center [83, 665] width 9 height 9
click at [93, 554] on div "Highlight" at bounding box center [105, 664] width 74 height 23
click at [101, 554] on div "Highlight" at bounding box center [105, 664] width 74 height 23
click at [110, 554] on div "Highlight" at bounding box center [105, 664] width 74 height 23
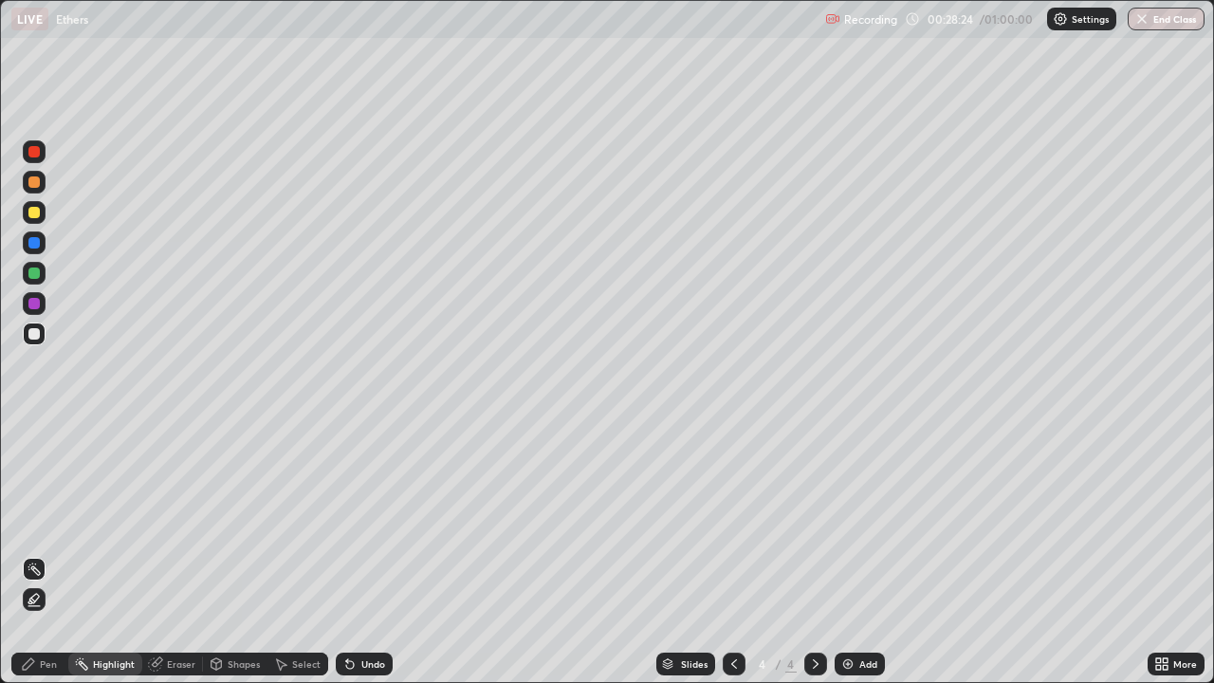
click at [110, 554] on div "Highlight" at bounding box center [105, 664] width 74 height 23
click at [85, 554] on div "Highlight" at bounding box center [105, 664] width 74 height 23
click at [77, 554] on circle at bounding box center [77, 664] width 2 height 2
click at [50, 554] on div "Pen" at bounding box center [48, 663] width 17 height 9
click at [176, 554] on div "Eraser" at bounding box center [181, 663] width 28 height 9
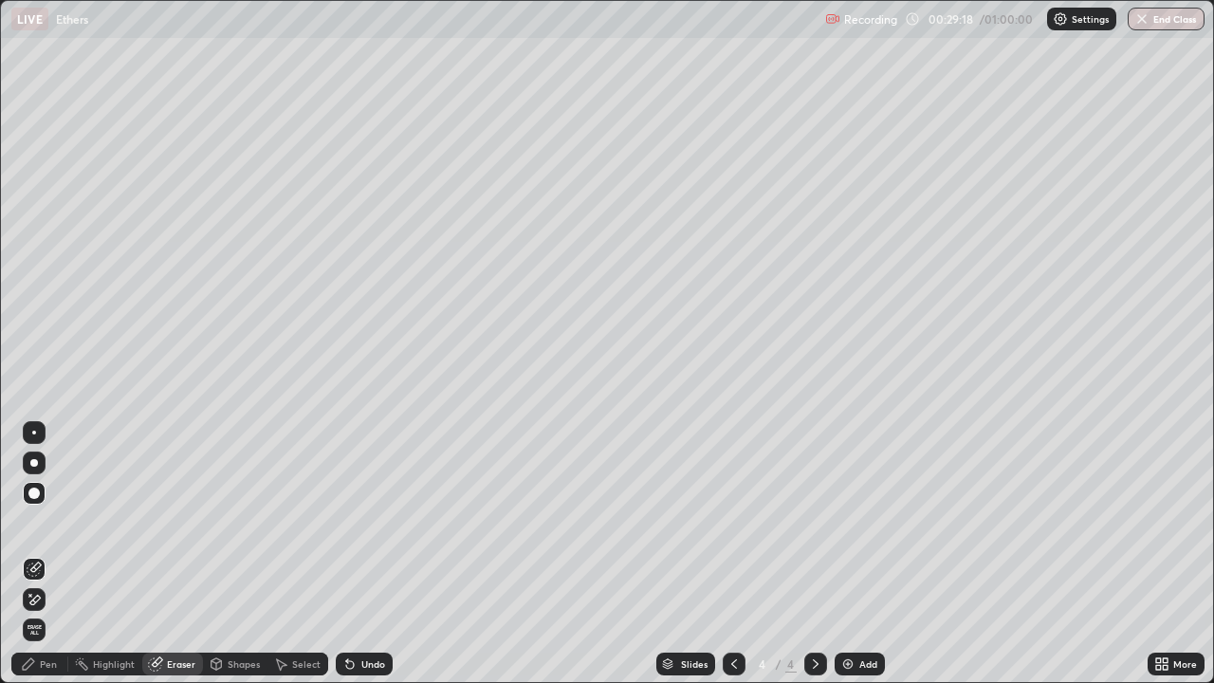
click at [44, 554] on div "Pen" at bounding box center [48, 663] width 17 height 9
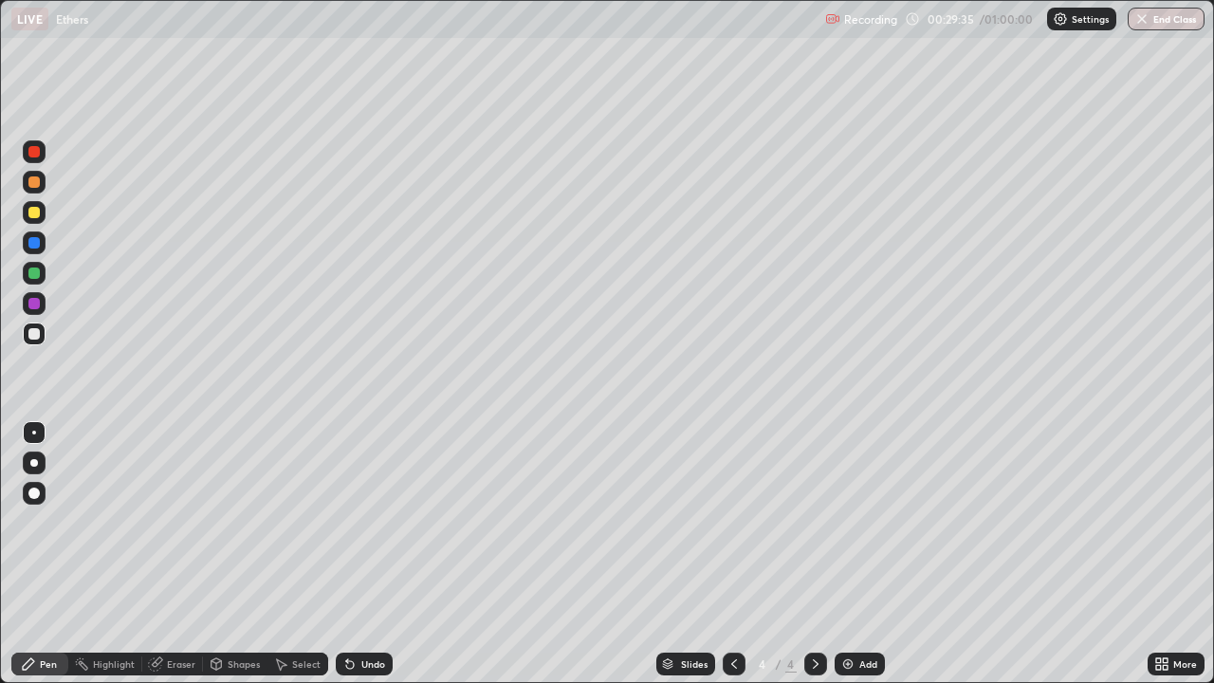
click at [173, 554] on div "Eraser" at bounding box center [181, 663] width 28 height 9
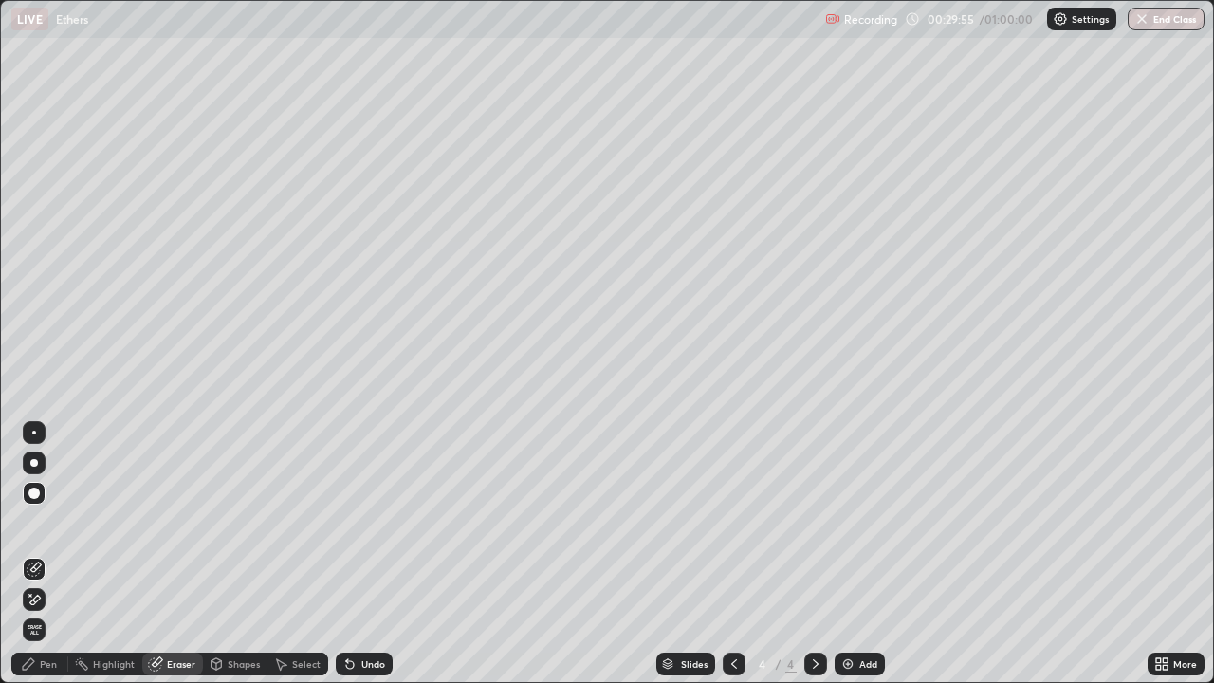
click at [311, 554] on div "Select" at bounding box center [306, 663] width 28 height 9
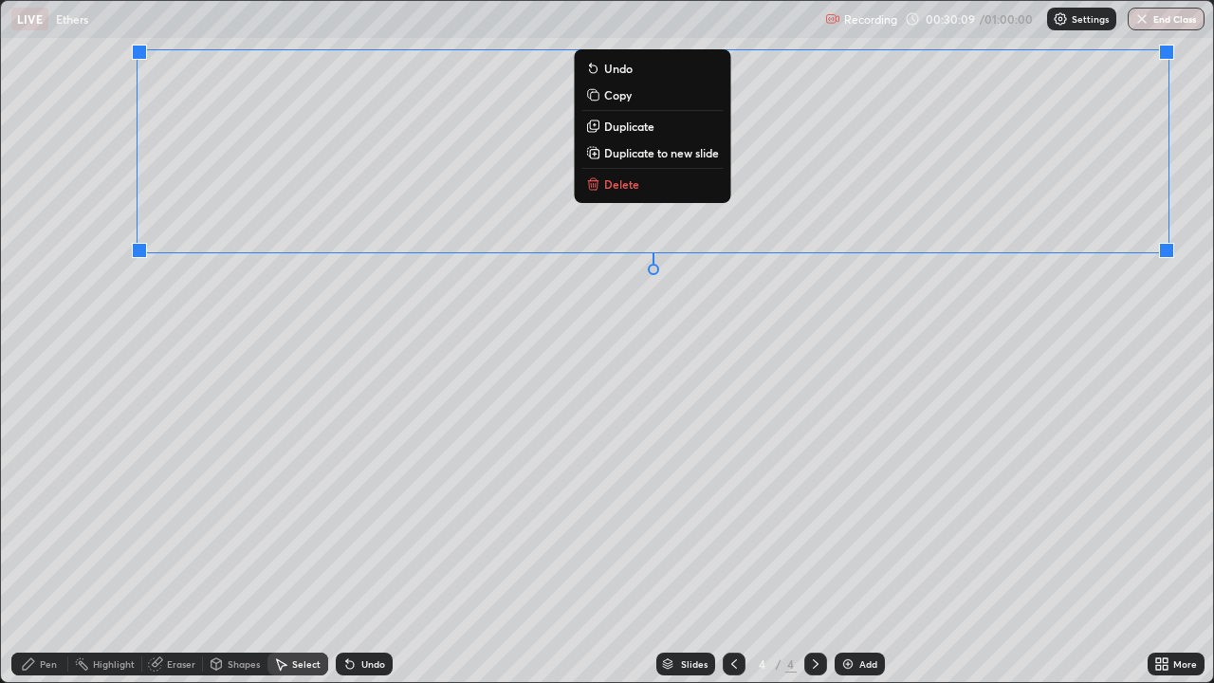
click at [637, 193] on button "Delete" at bounding box center [652, 184] width 141 height 23
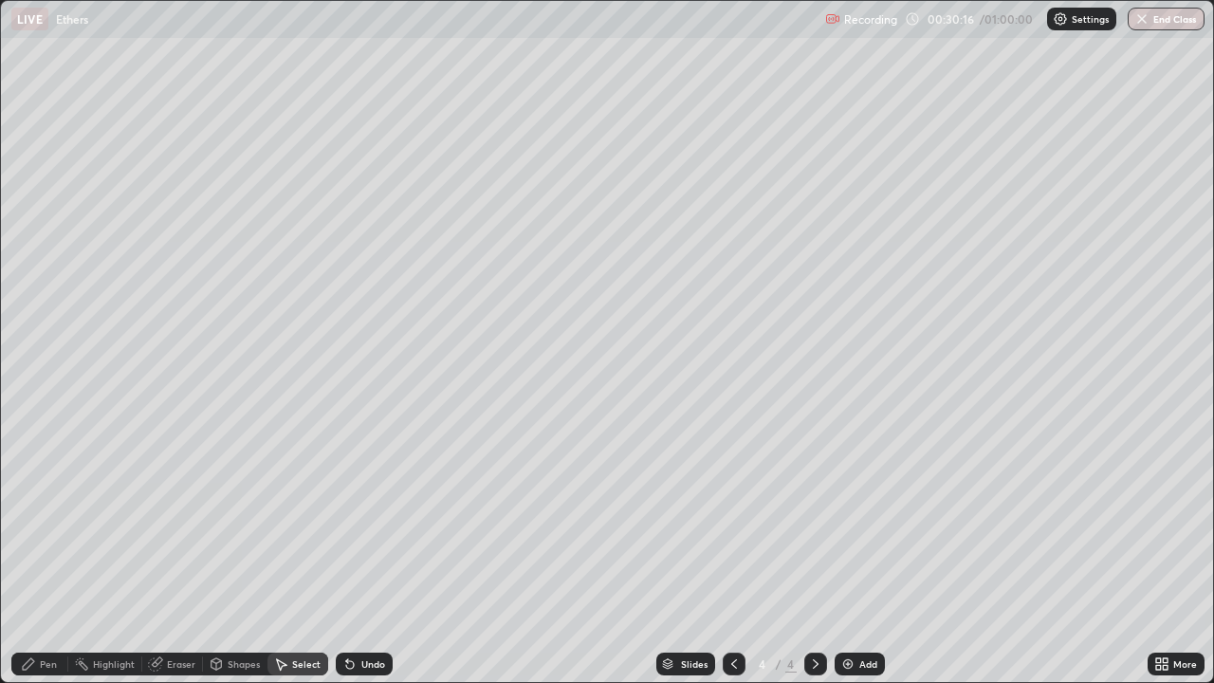
click at [56, 554] on div "Pen" at bounding box center [48, 663] width 17 height 9
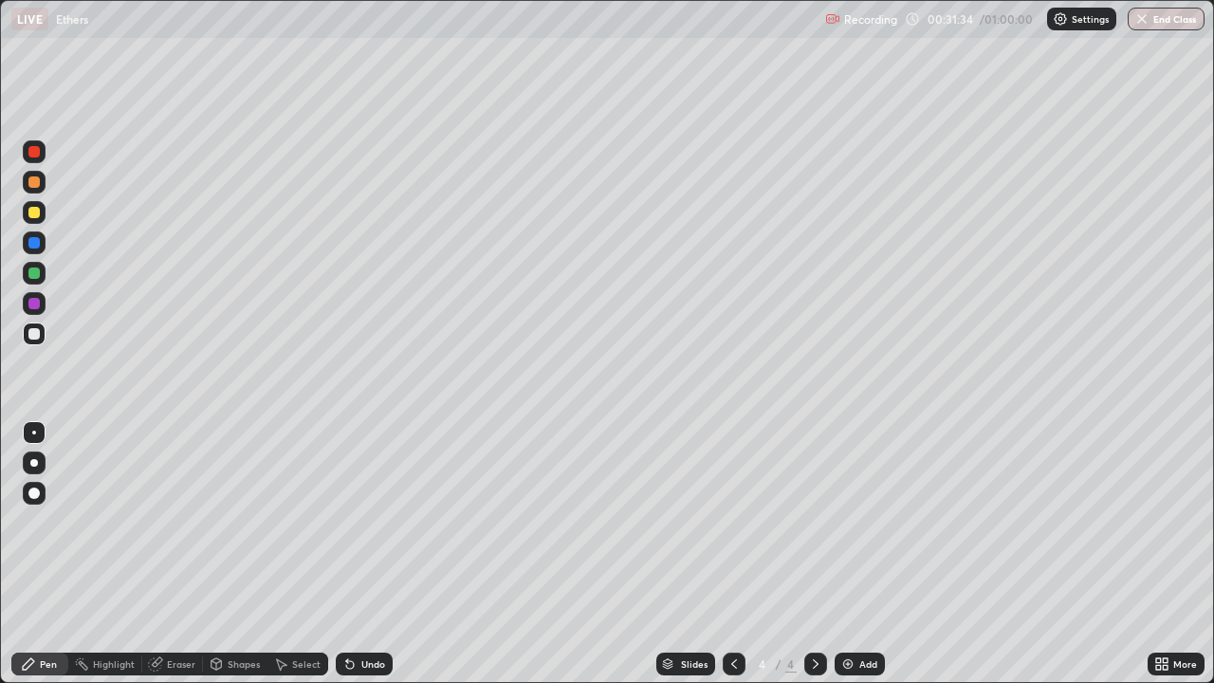
click at [309, 554] on div "Select" at bounding box center [306, 663] width 28 height 9
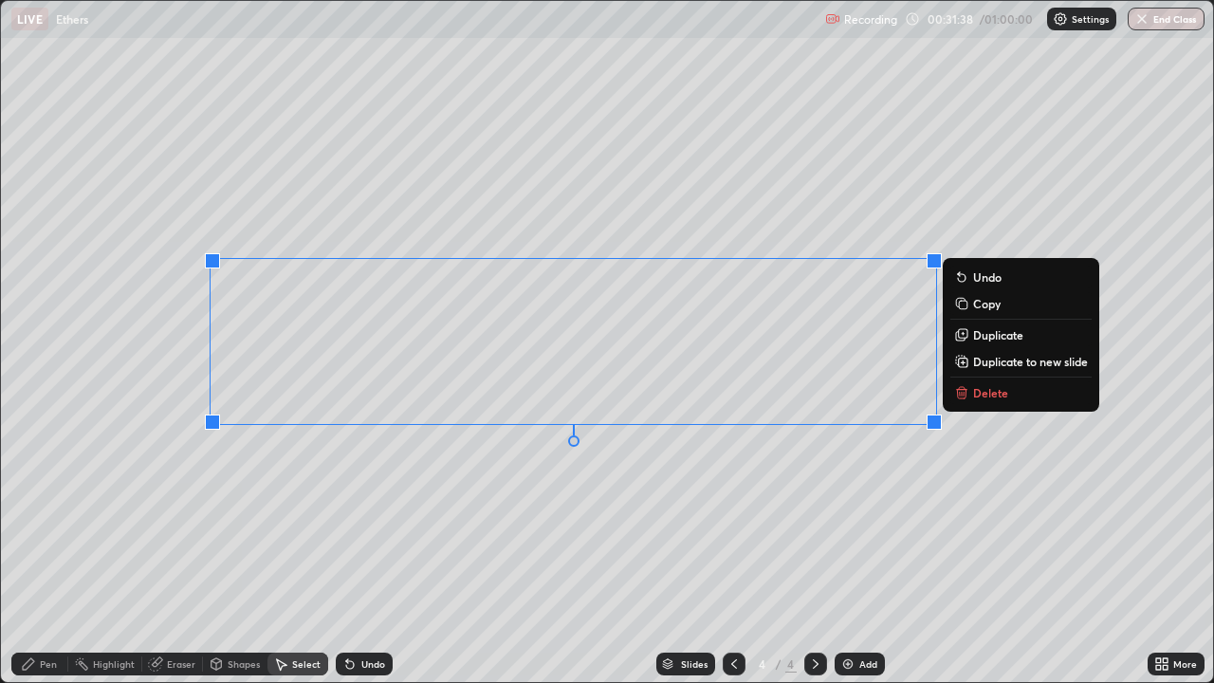
click at [978, 389] on p "Delete" at bounding box center [990, 392] width 35 height 15
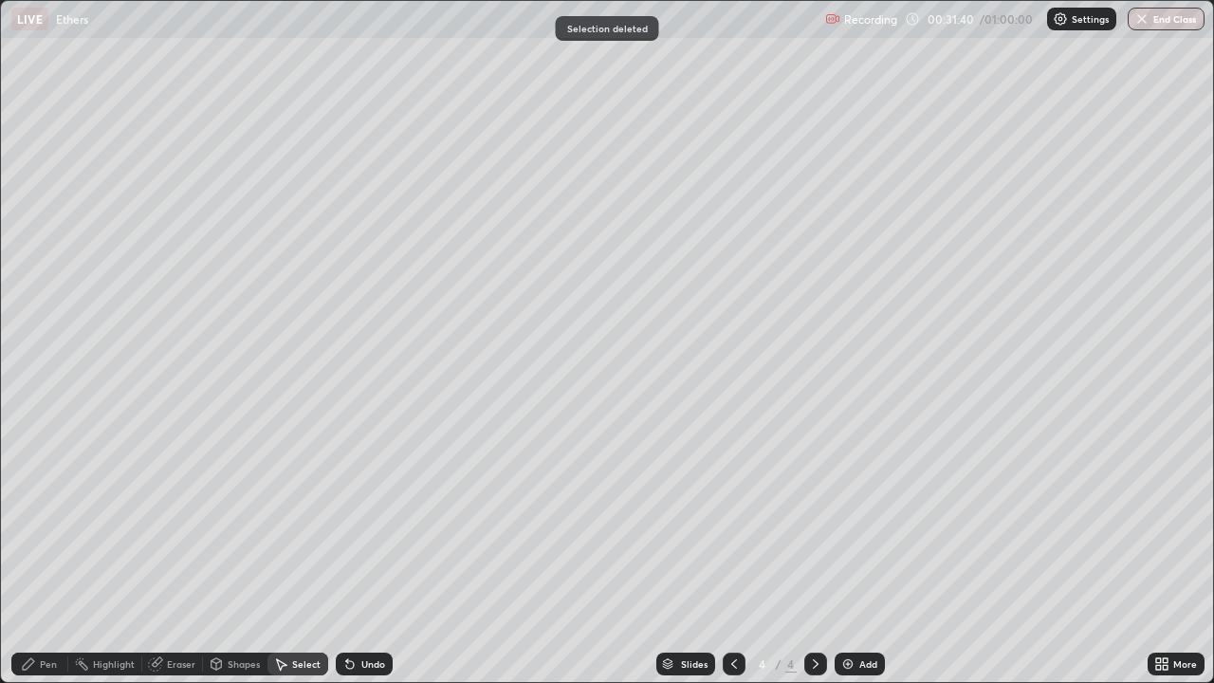
click at [53, 554] on div "Pen" at bounding box center [48, 663] width 17 height 9
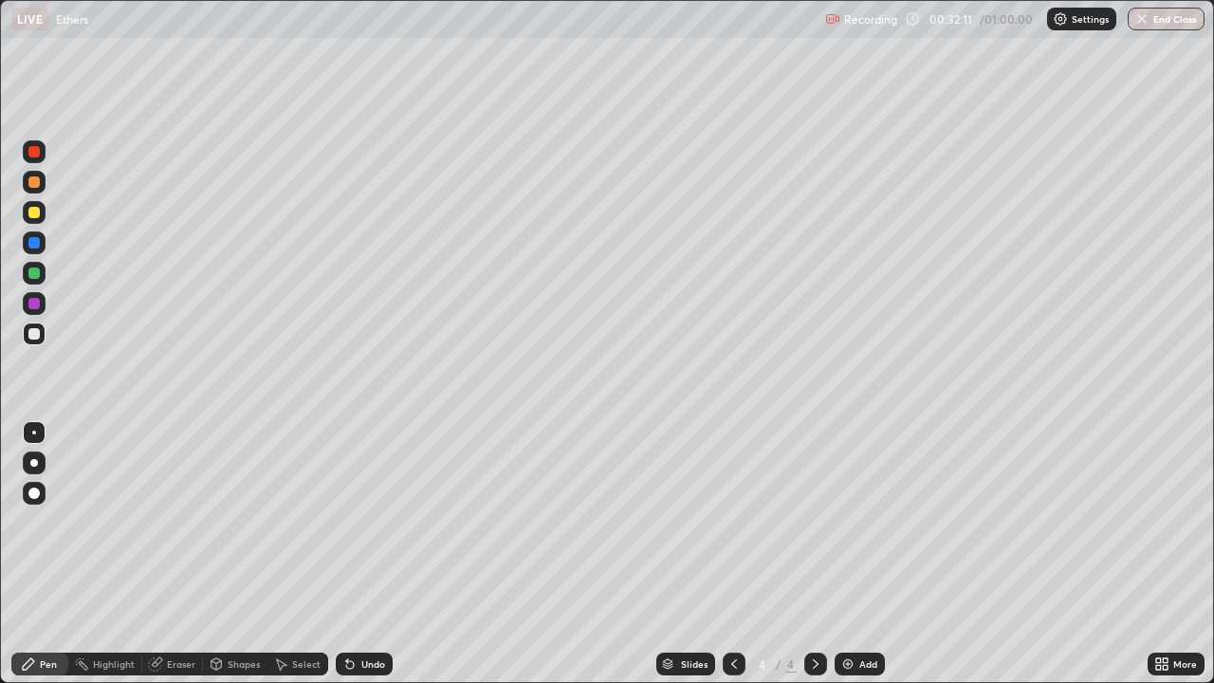
click at [192, 554] on div "Eraser" at bounding box center [181, 663] width 28 height 9
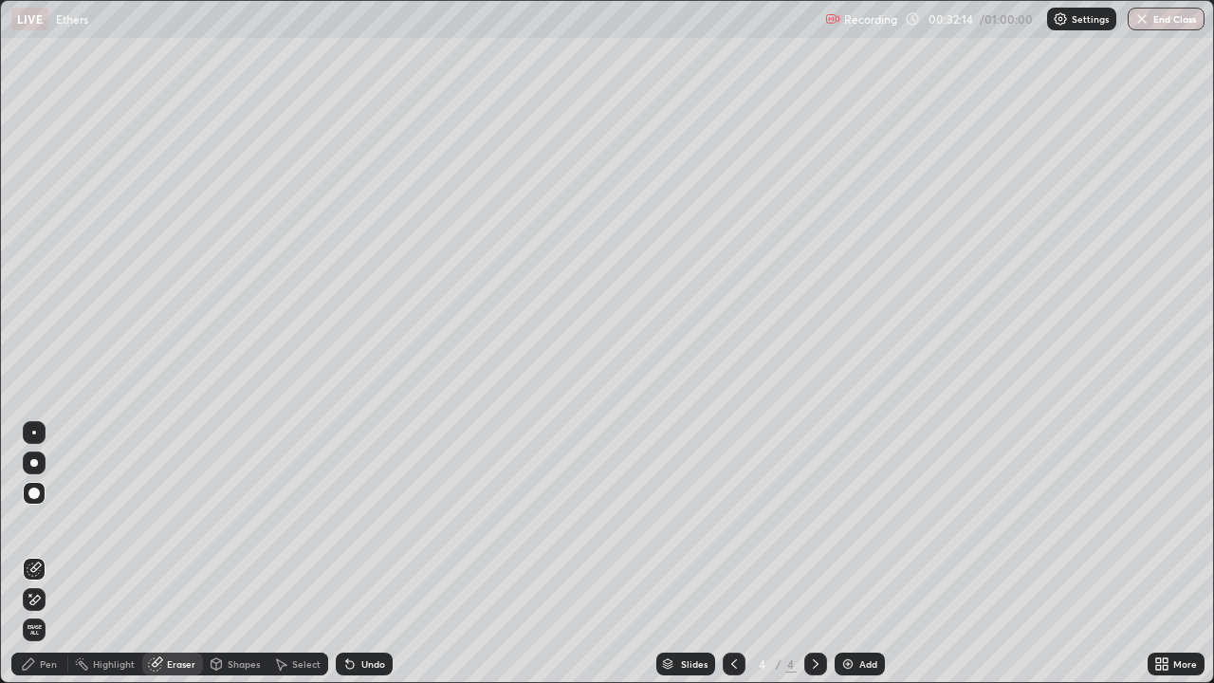
click at [53, 554] on div "Pen" at bounding box center [48, 663] width 17 height 9
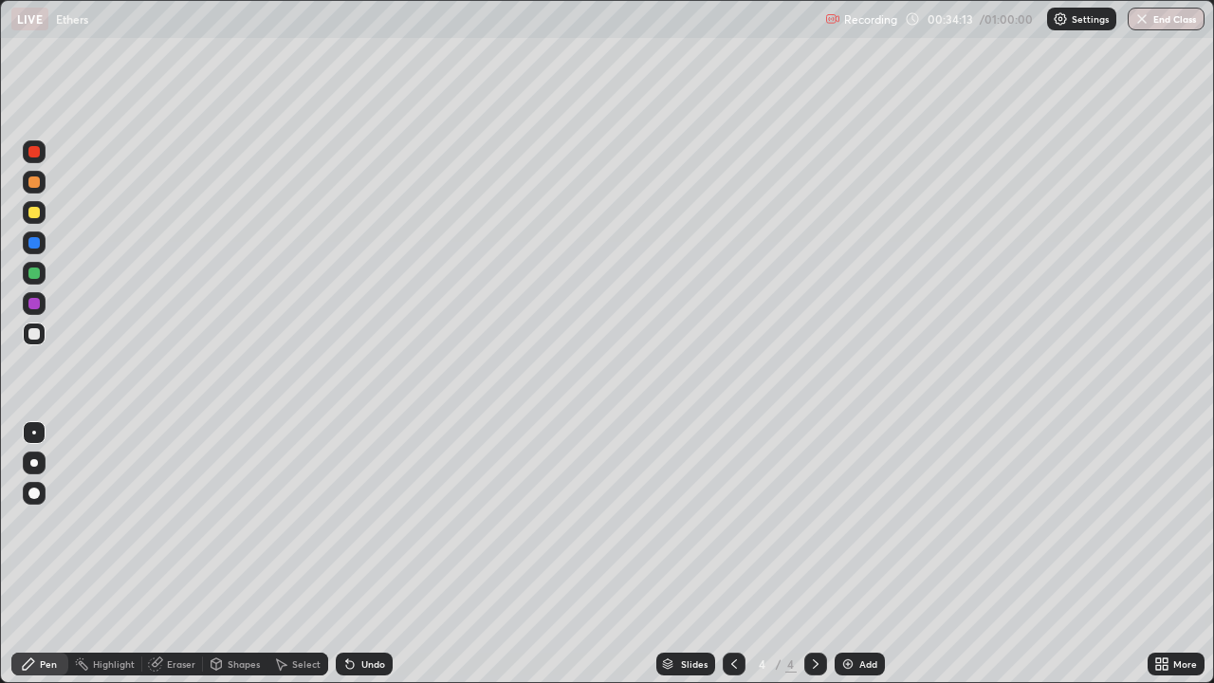
click at [300, 554] on div "Select" at bounding box center [306, 663] width 28 height 9
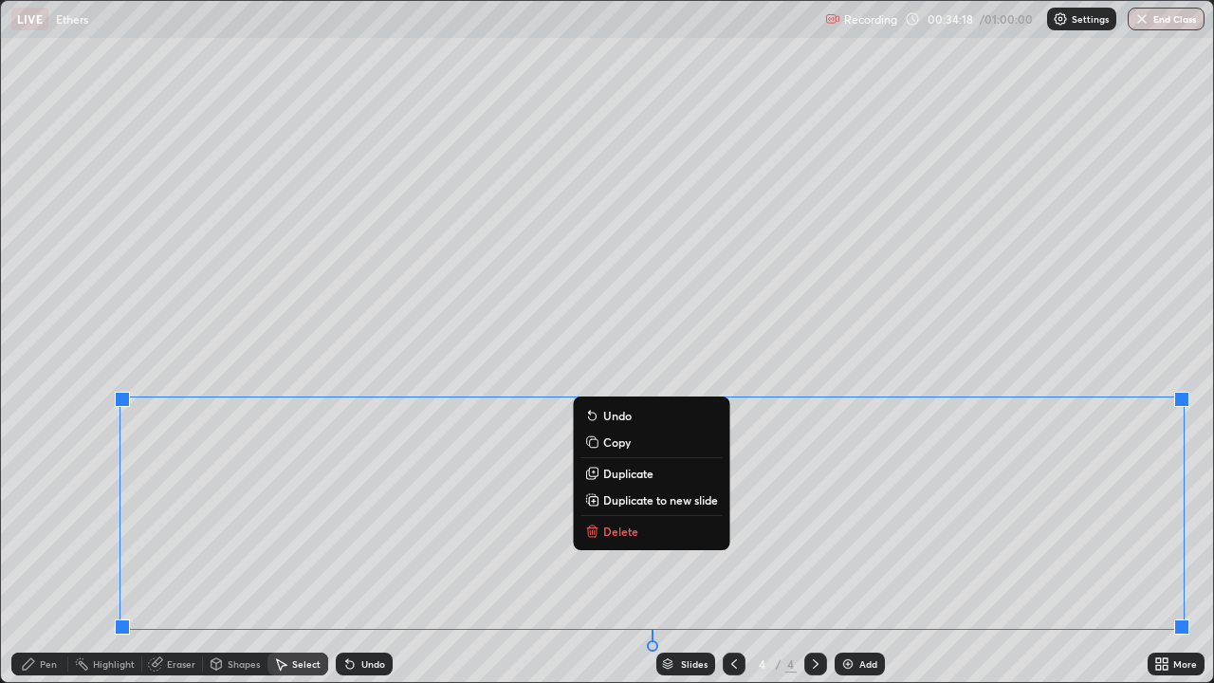
click at [631, 526] on p "Delete" at bounding box center [620, 531] width 35 height 15
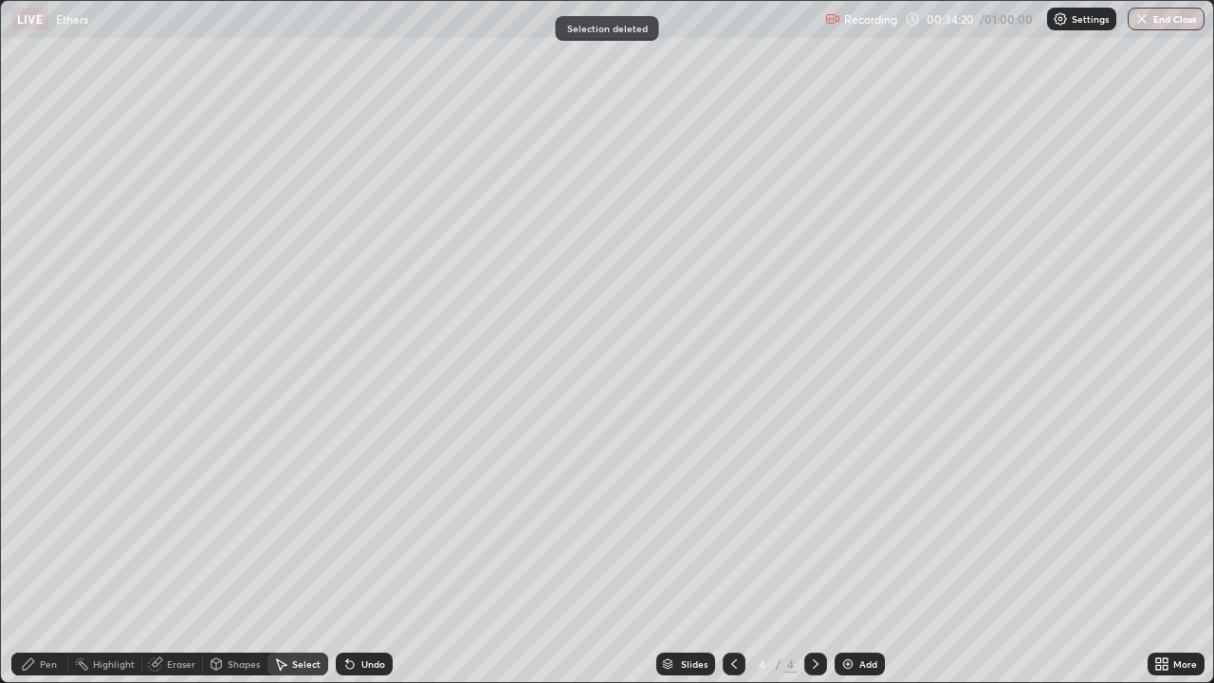
click at [64, 554] on div "Pen" at bounding box center [39, 664] width 57 height 23
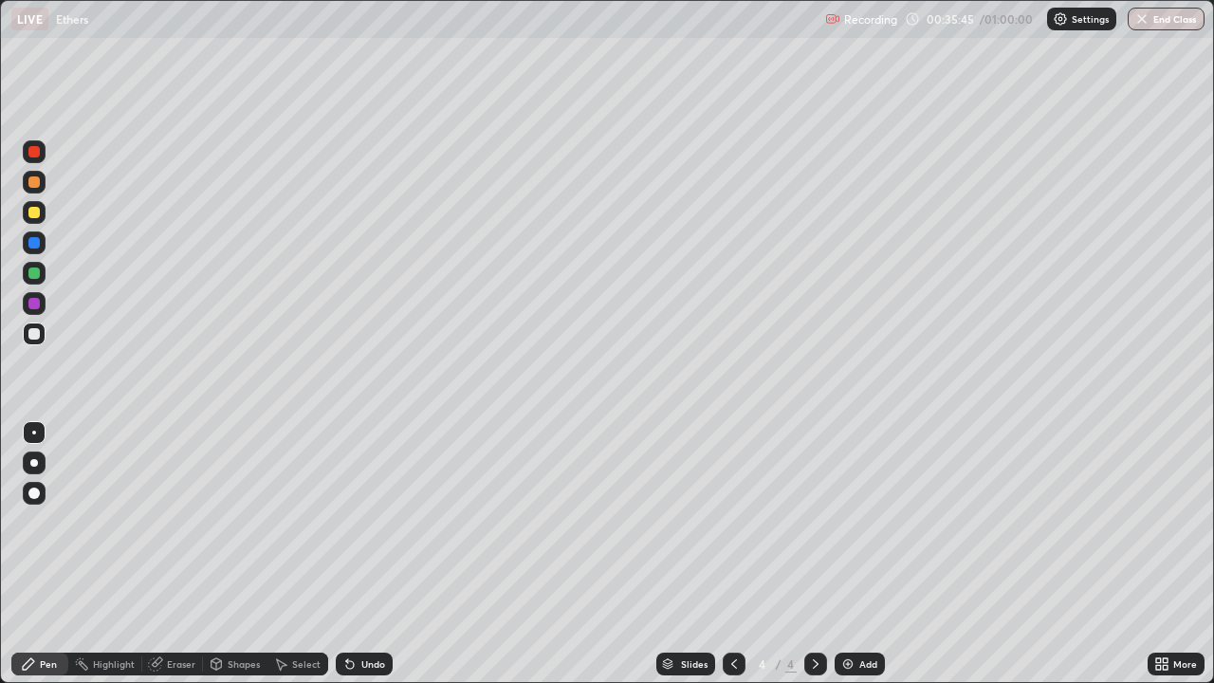
click at [38, 217] on div at bounding box center [33, 212] width 11 height 11
click at [35, 334] on div at bounding box center [33, 333] width 11 height 11
click at [311, 554] on div "Select" at bounding box center [298, 664] width 61 height 23
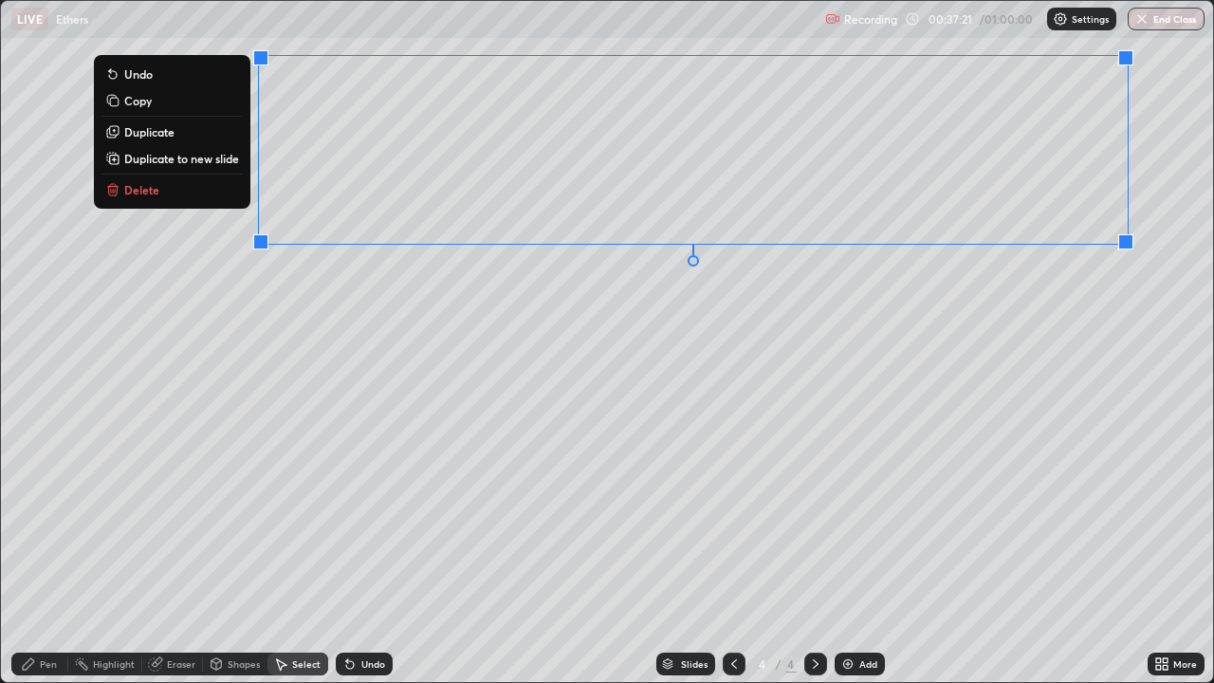
click at [175, 194] on button "Delete" at bounding box center [172, 189] width 141 height 23
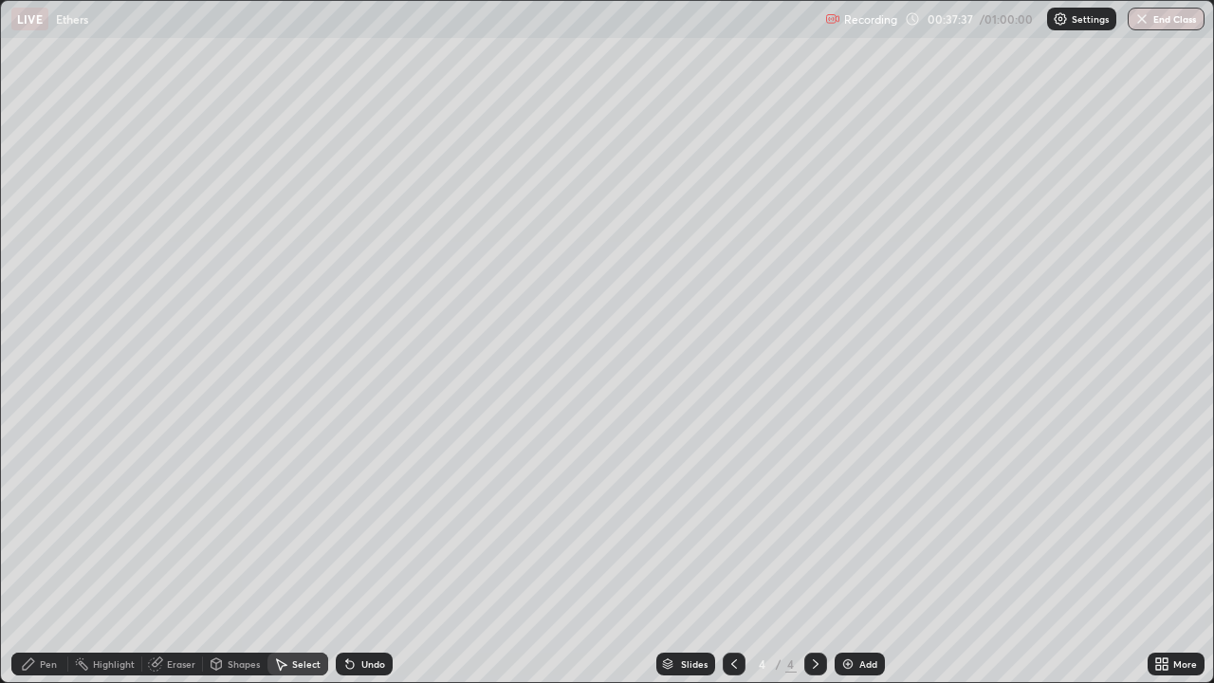
click at [48, 554] on div "Pen" at bounding box center [48, 663] width 17 height 9
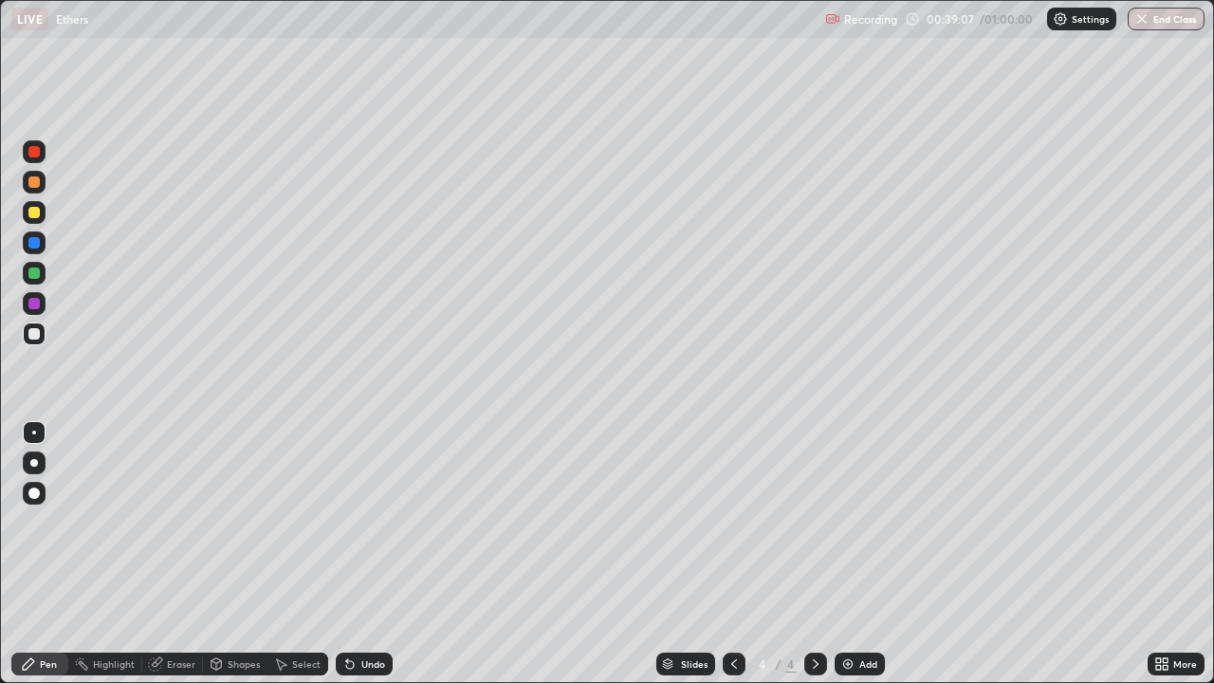
click at [857, 554] on div "Add" at bounding box center [860, 664] width 50 height 23
click at [181, 554] on div "Eraser" at bounding box center [181, 663] width 28 height 9
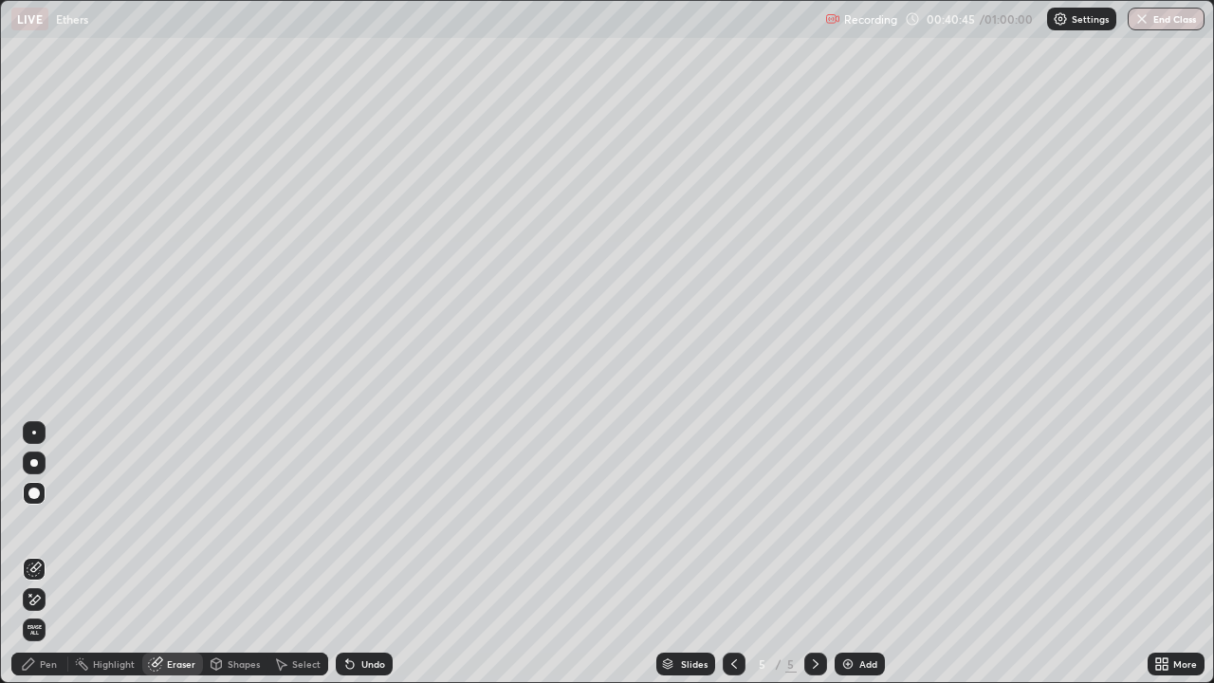
click at [62, 554] on div "Pen" at bounding box center [39, 664] width 57 height 23
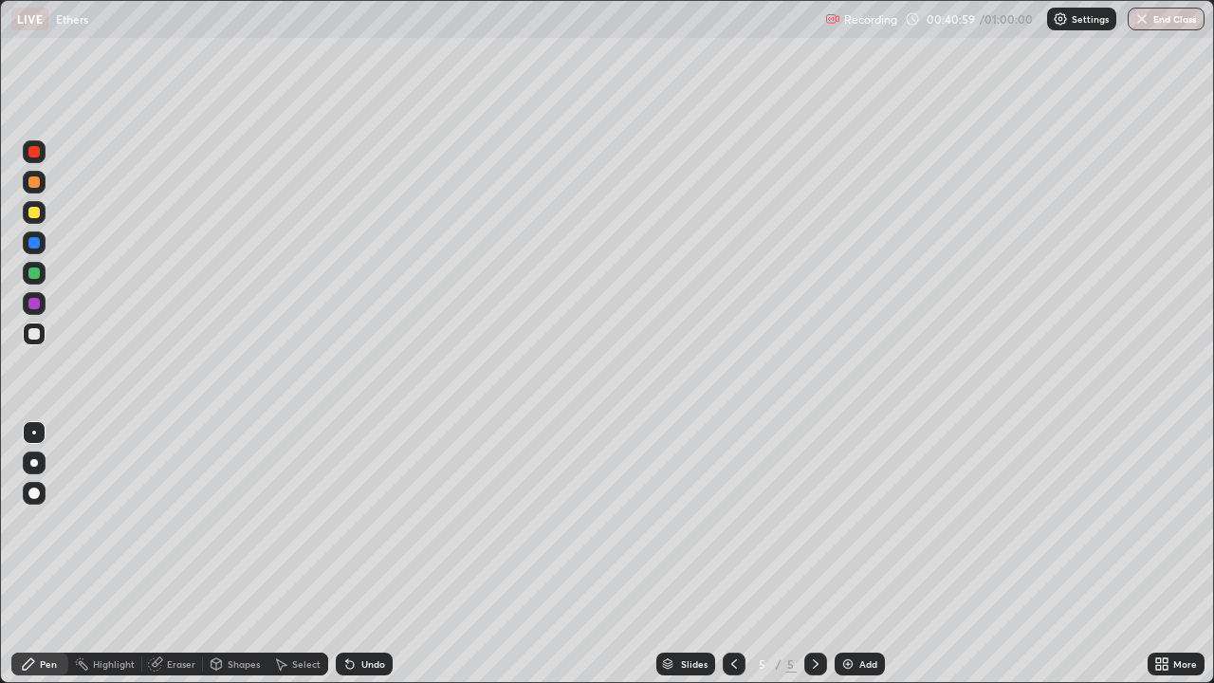
click at [187, 554] on div "Eraser" at bounding box center [181, 663] width 28 height 9
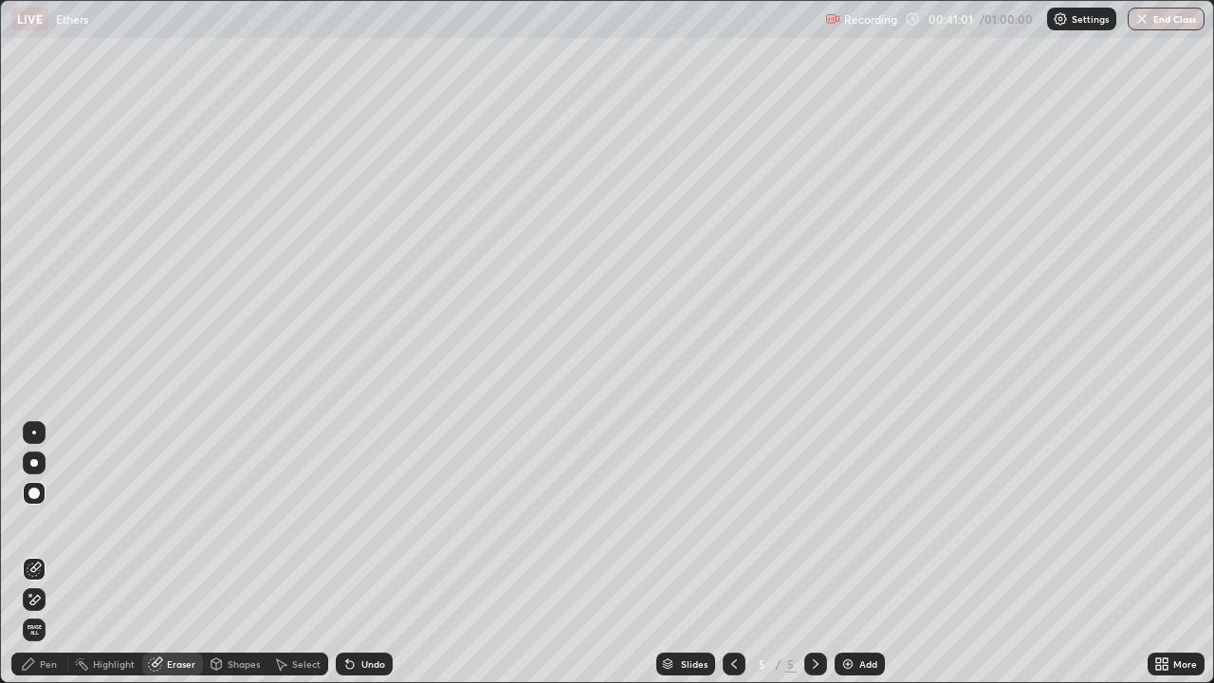
click at [46, 554] on div "Pen" at bounding box center [39, 664] width 57 height 23
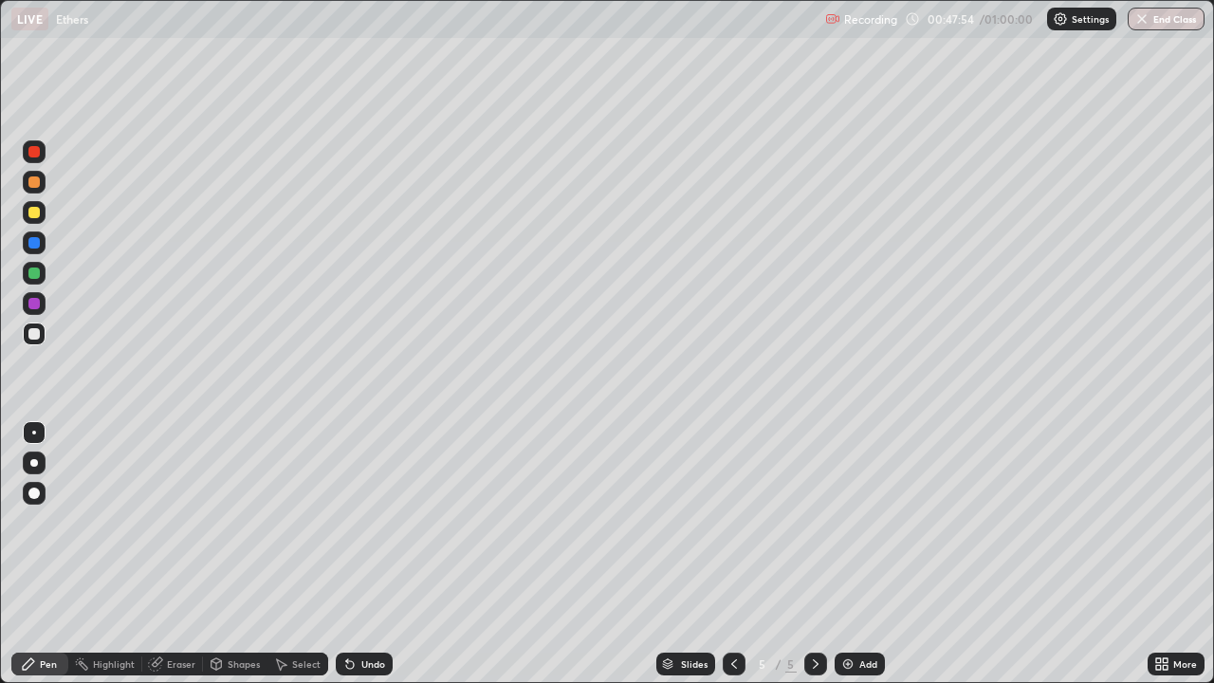
click at [307, 554] on div "Select" at bounding box center [306, 663] width 28 height 9
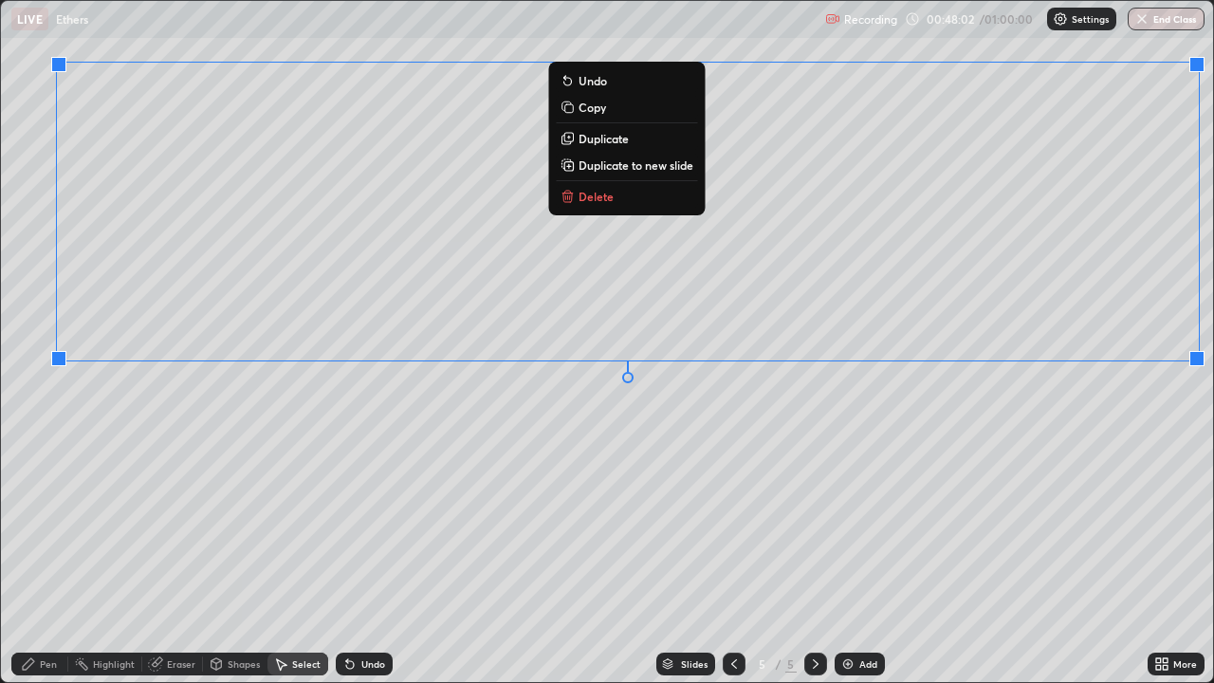
click at [603, 204] on button "Delete" at bounding box center [626, 196] width 141 height 23
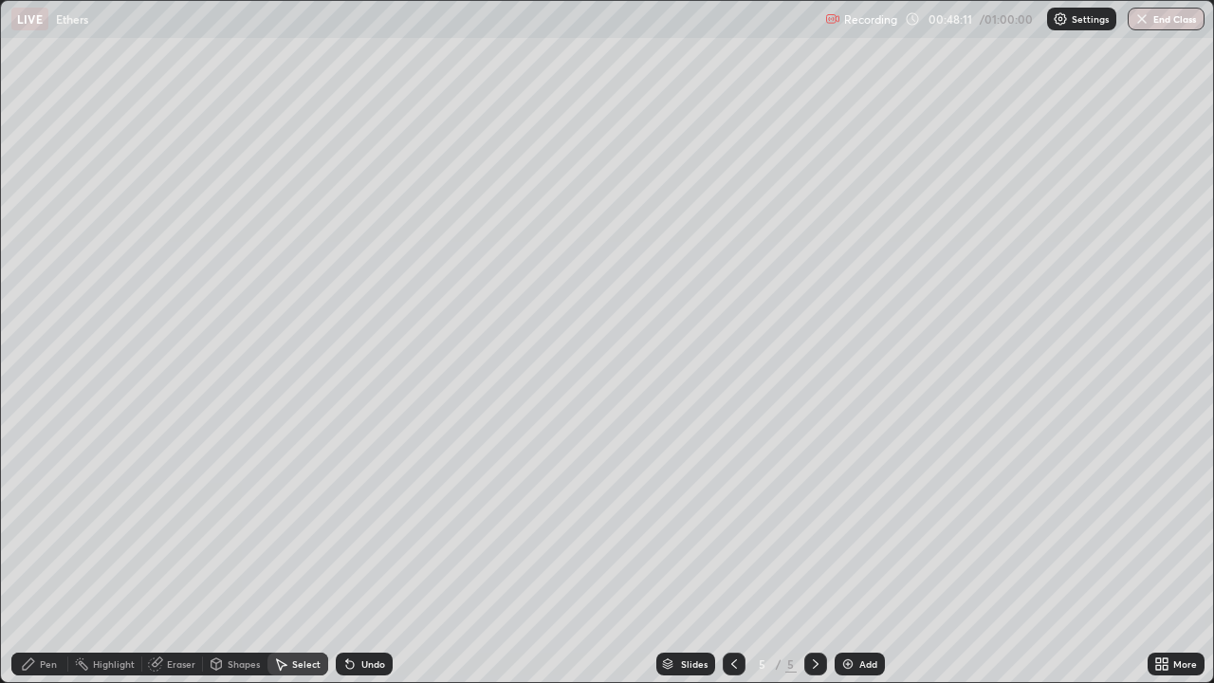
click at [48, 554] on div "Pen" at bounding box center [48, 663] width 17 height 9
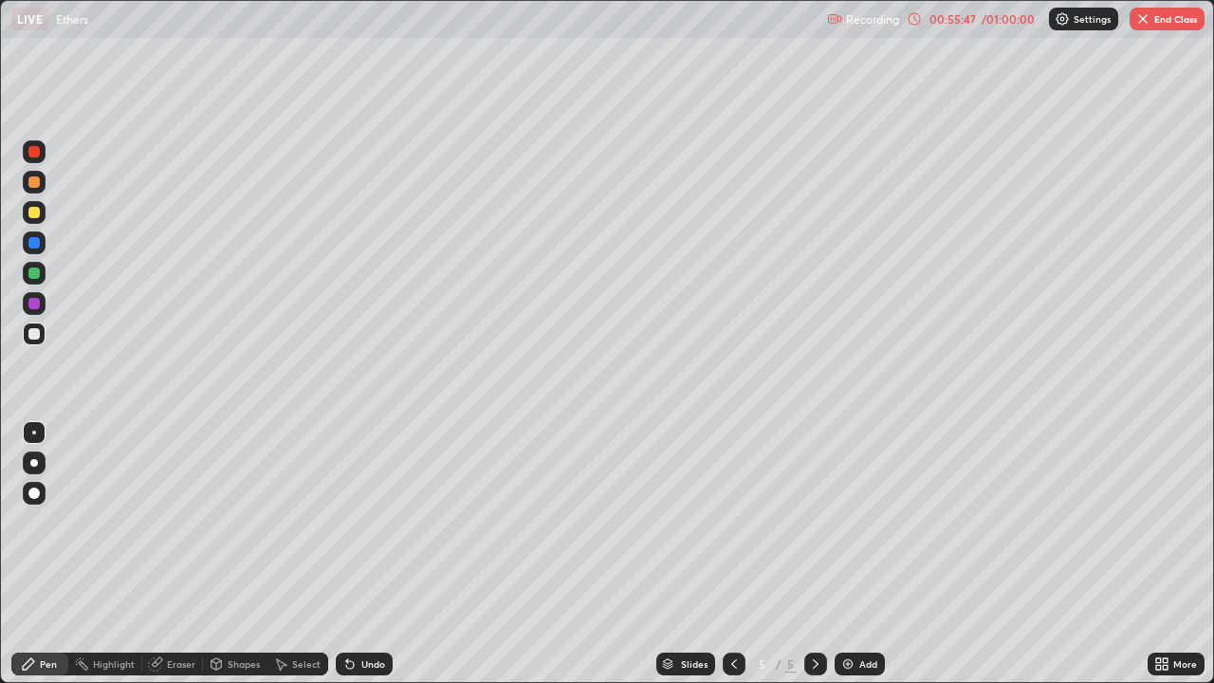
click at [1175, 9] on button "End Class" at bounding box center [1167, 19] width 75 height 23
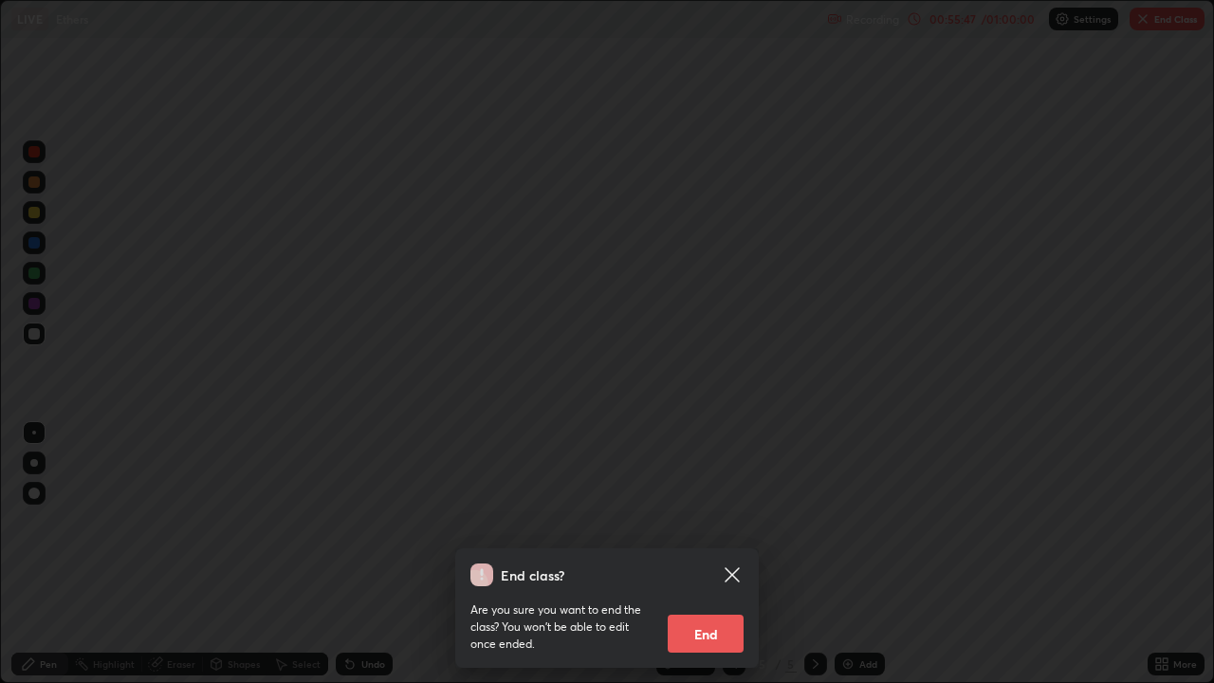
click at [1173, 14] on div at bounding box center [607, 341] width 1214 height 683
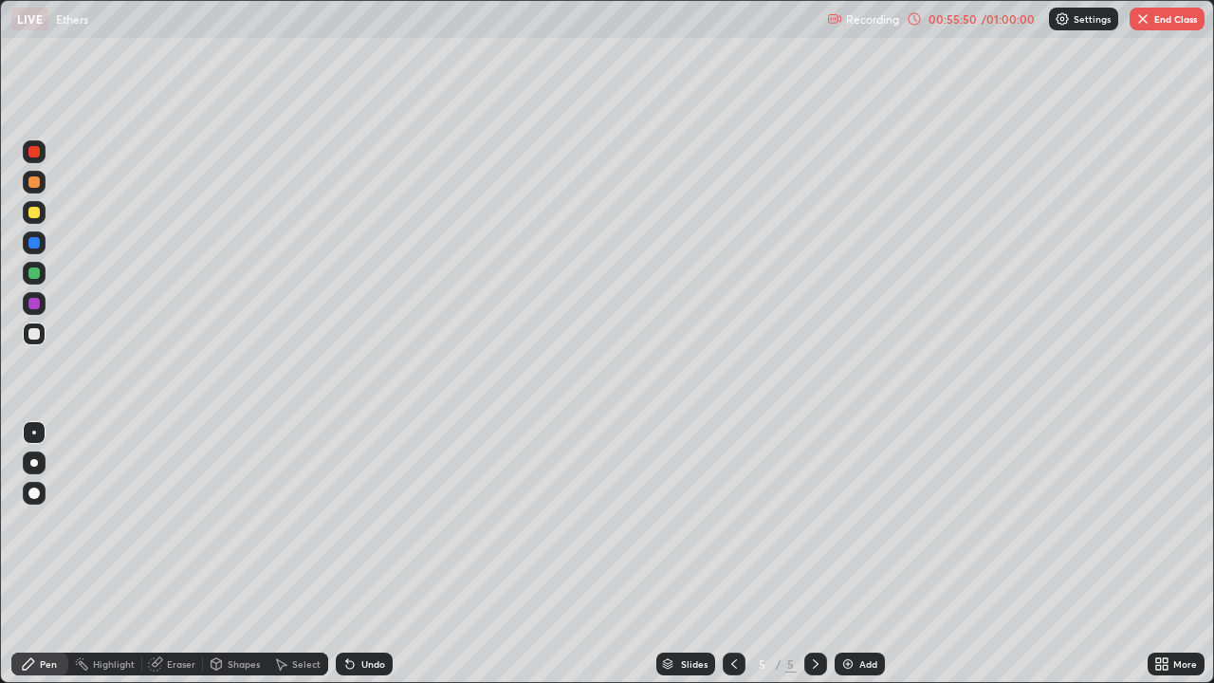
click at [1171, 22] on button "End Class" at bounding box center [1167, 19] width 75 height 23
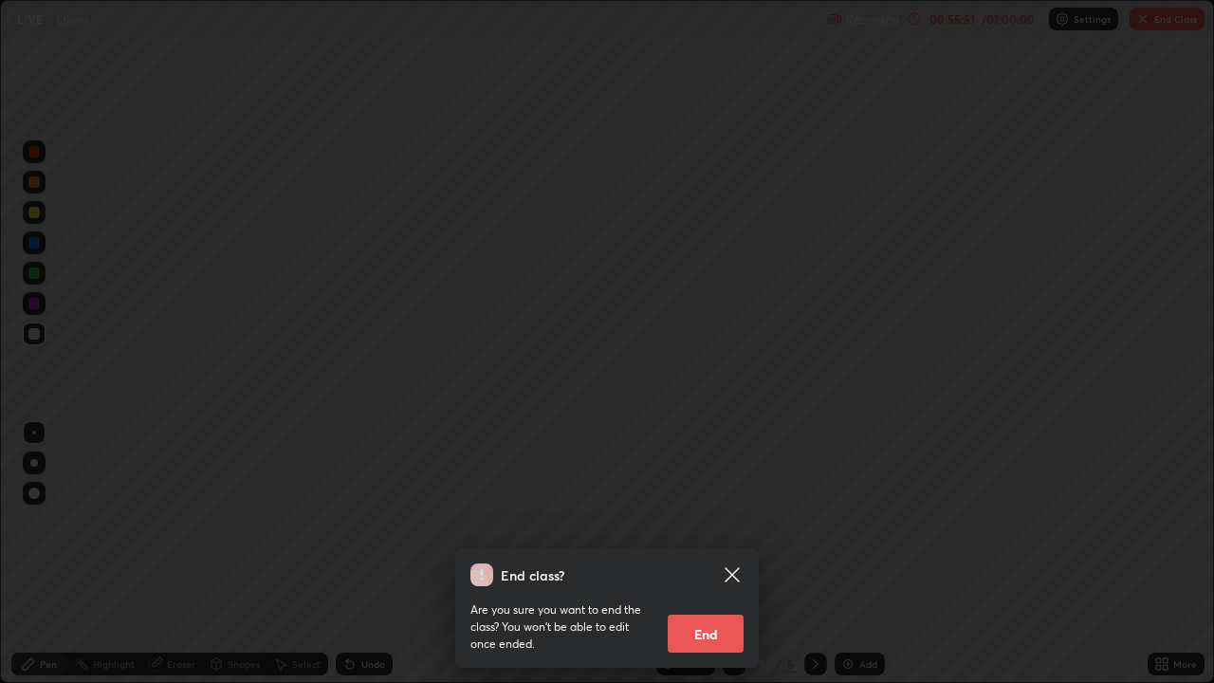
click at [719, 554] on button "End" at bounding box center [706, 634] width 76 height 38
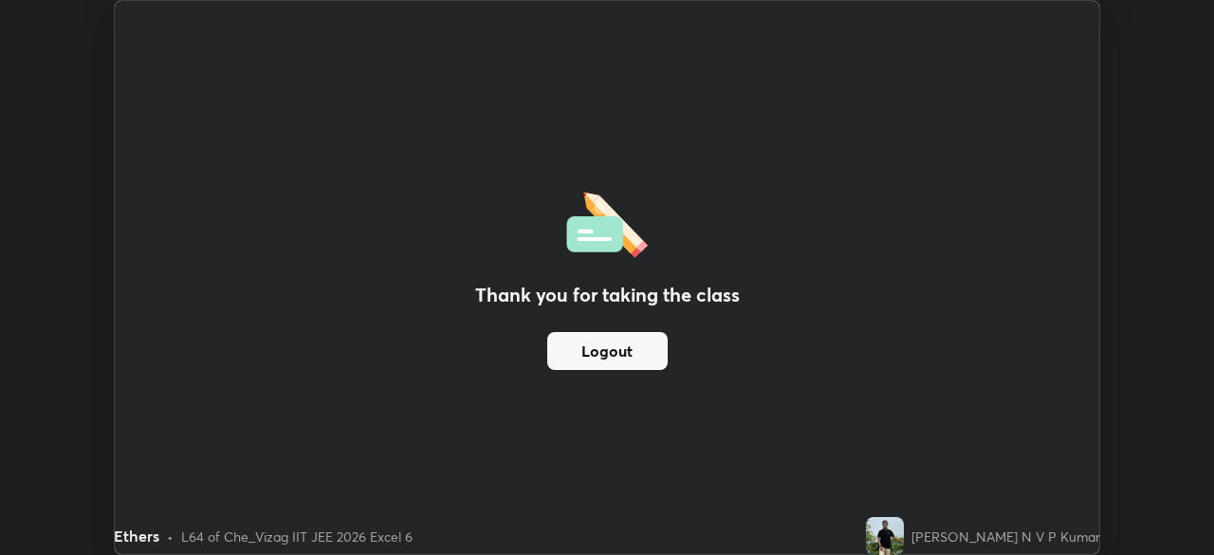
scroll to position [94317, 93658]
